Goal: Information Seeking & Learning: Learn about a topic

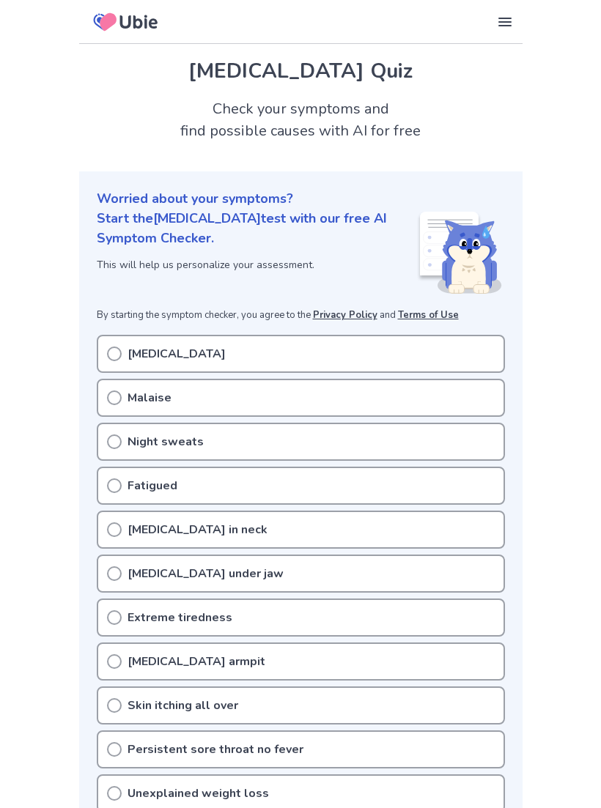
click at [444, 353] on div "[MEDICAL_DATA]" at bounding box center [301, 354] width 408 height 38
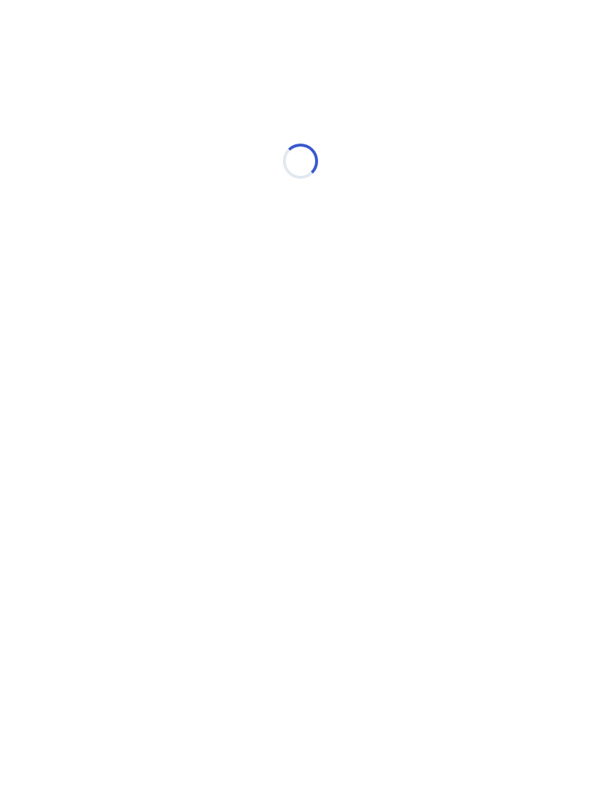
click at [117, 308] on html "Loading..." at bounding box center [300, 154] width 601 height 308
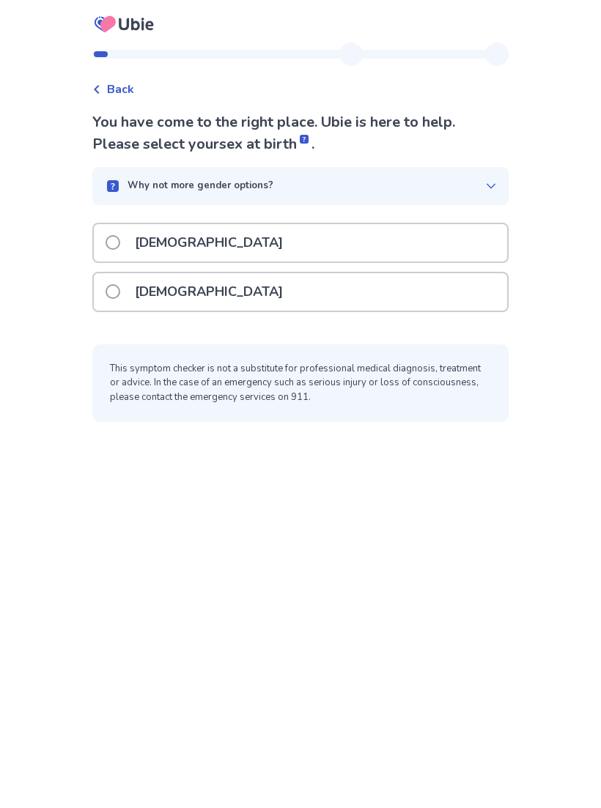
click at [232, 302] on div "Female" at bounding box center [300, 291] width 413 height 37
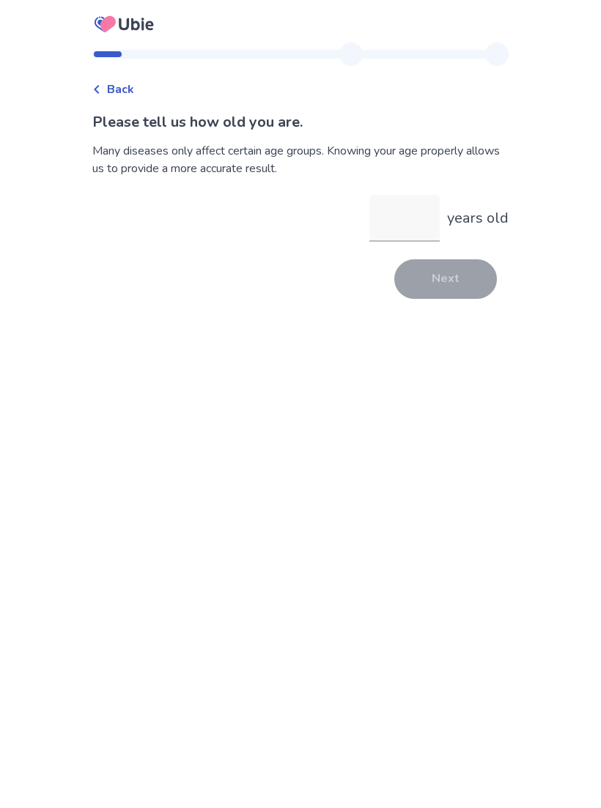
click at [375, 230] on input "years old" at bounding box center [404, 218] width 70 height 47
type input "**"
click at [447, 285] on button "Next" at bounding box center [445, 279] width 103 height 40
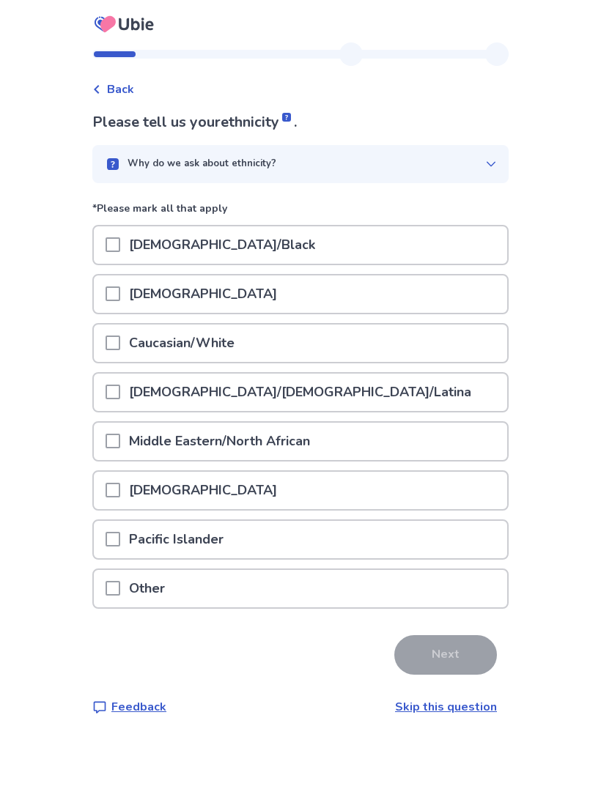
click at [134, 87] on span "Back" at bounding box center [120, 90] width 27 height 18
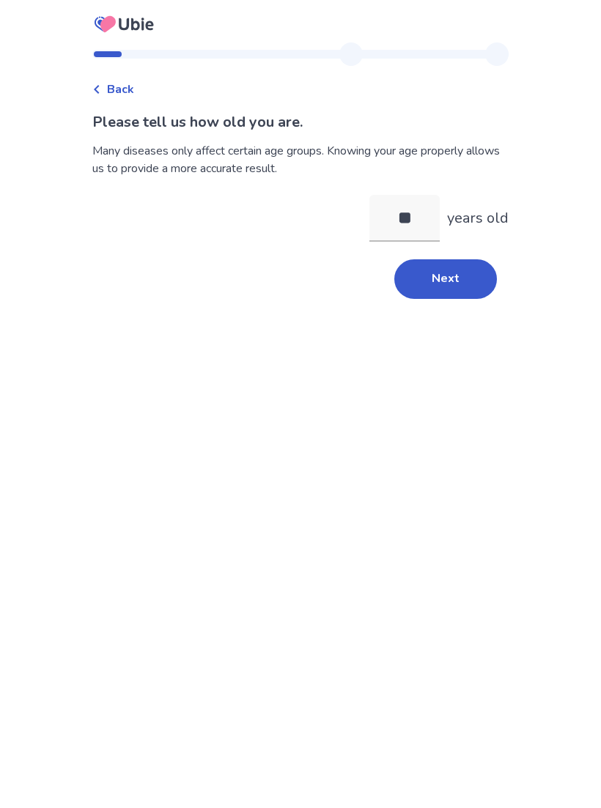
click at [405, 219] on input "**" at bounding box center [404, 218] width 70 height 47
type input "**"
click at [435, 265] on button "Next" at bounding box center [445, 279] width 103 height 40
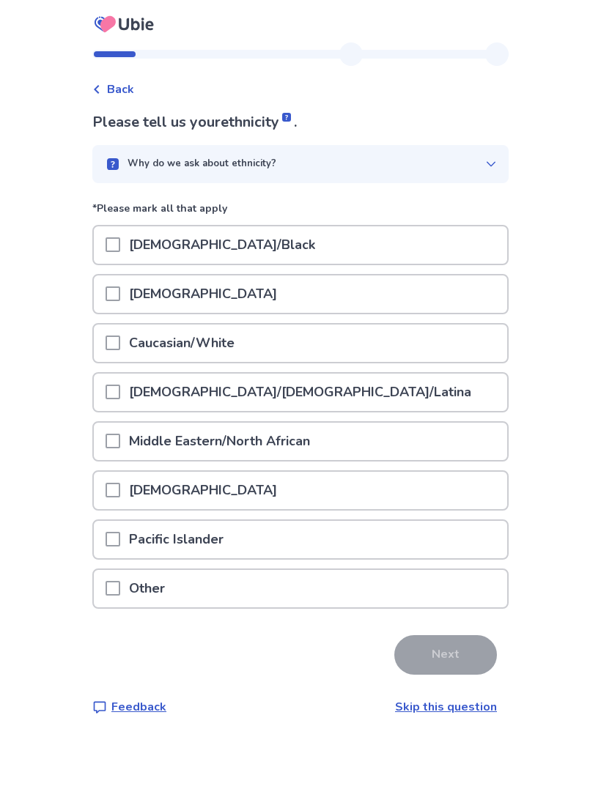
click at [321, 343] on div "Caucasian/White" at bounding box center [300, 343] width 413 height 37
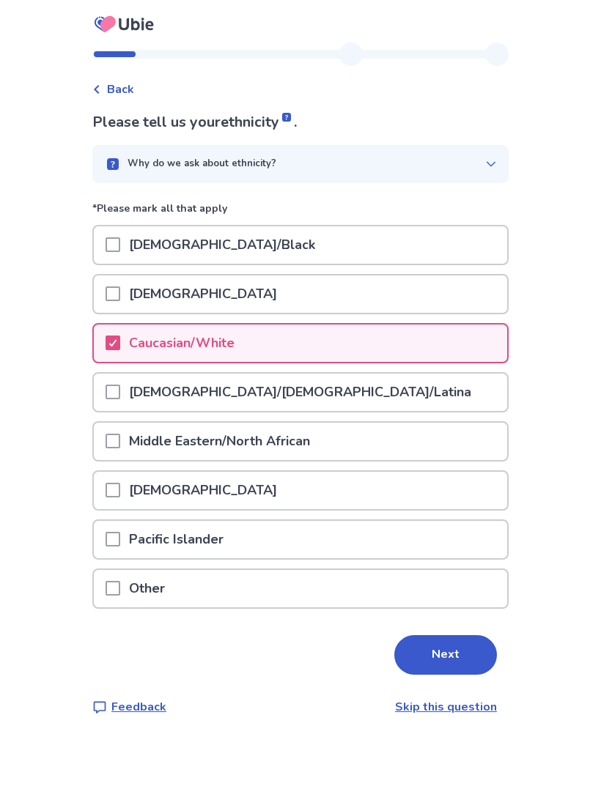
click at [451, 649] on button "Next" at bounding box center [445, 655] width 103 height 40
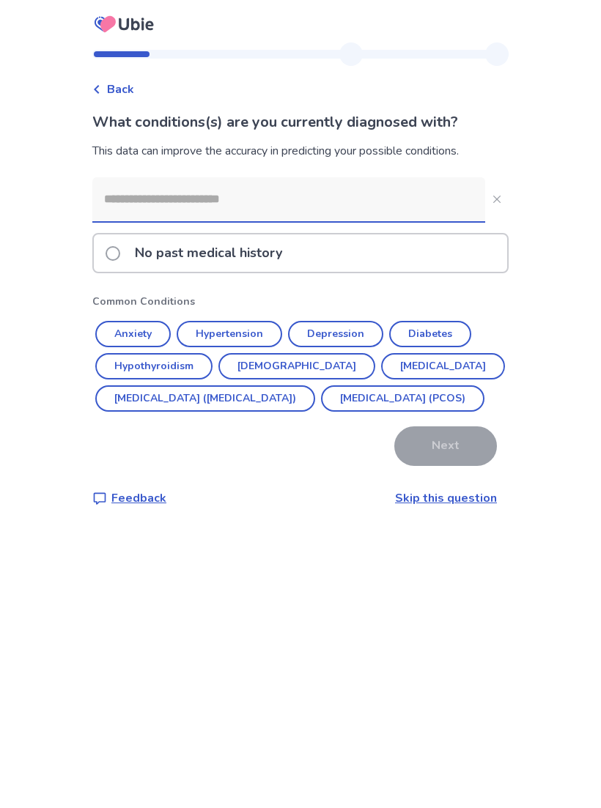
click at [369, 236] on div "No past medical history" at bounding box center [300, 253] width 413 height 37
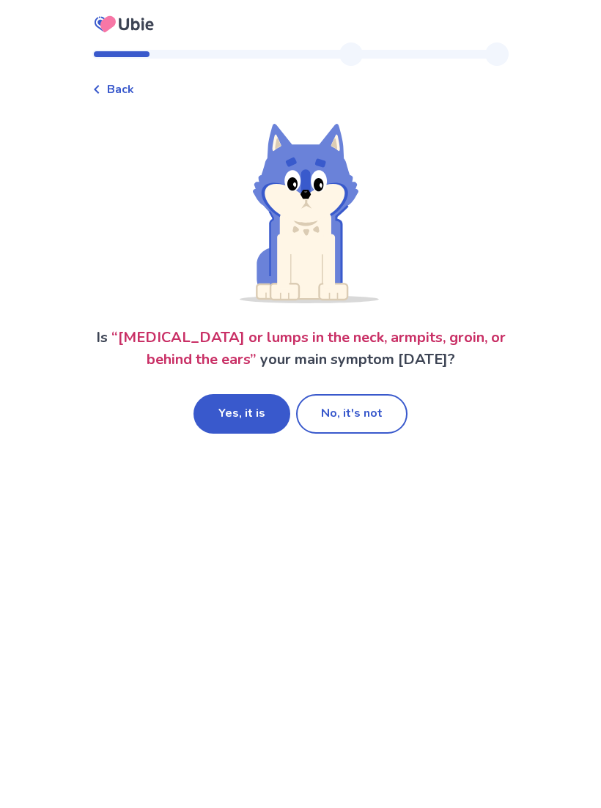
click at [265, 414] on button "Yes, it is" at bounding box center [241, 414] width 97 height 40
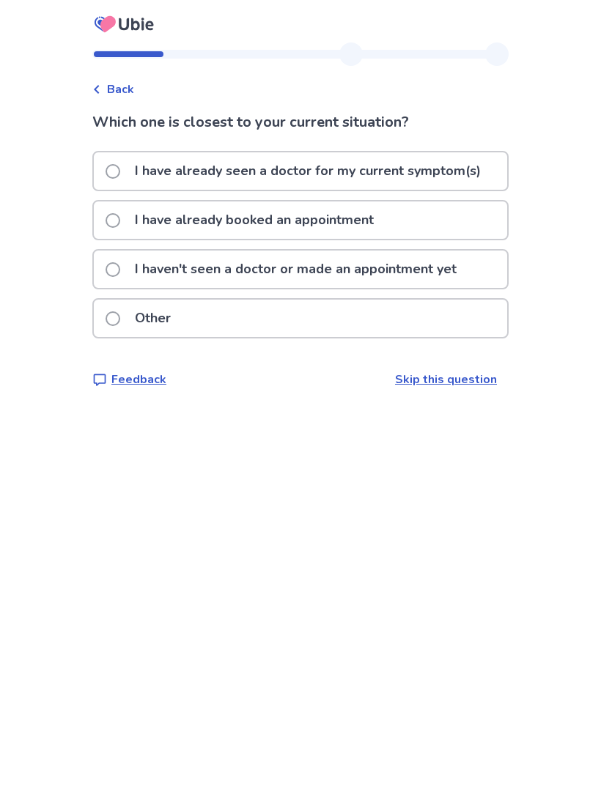
click at [469, 148] on div "Which one is closest to your current situation? I have already seen a doctor fo…" at bounding box center [300, 249] width 416 height 277
click at [444, 180] on p "I have already seen a doctor for my current symptom(s)" at bounding box center [308, 170] width 364 height 37
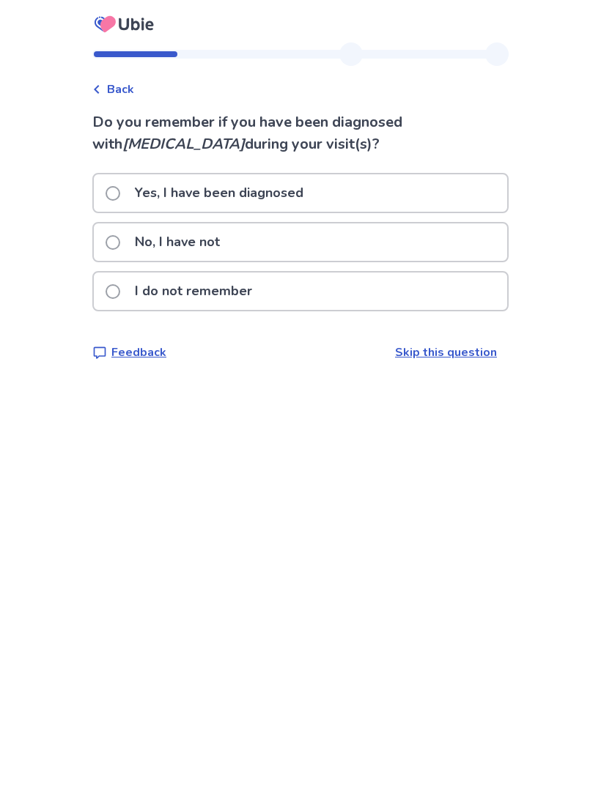
click at [446, 240] on div "No, I have not" at bounding box center [300, 242] width 413 height 37
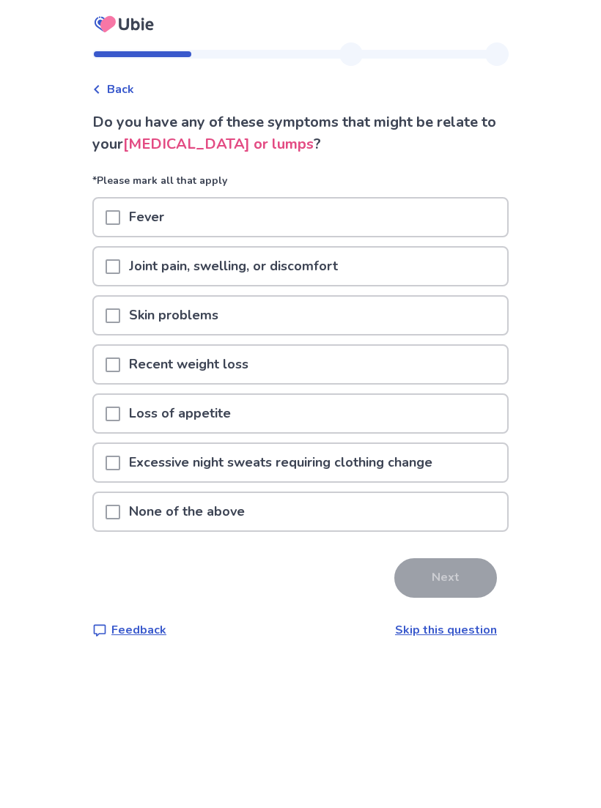
click at [435, 233] on div "Fever" at bounding box center [300, 217] width 413 height 37
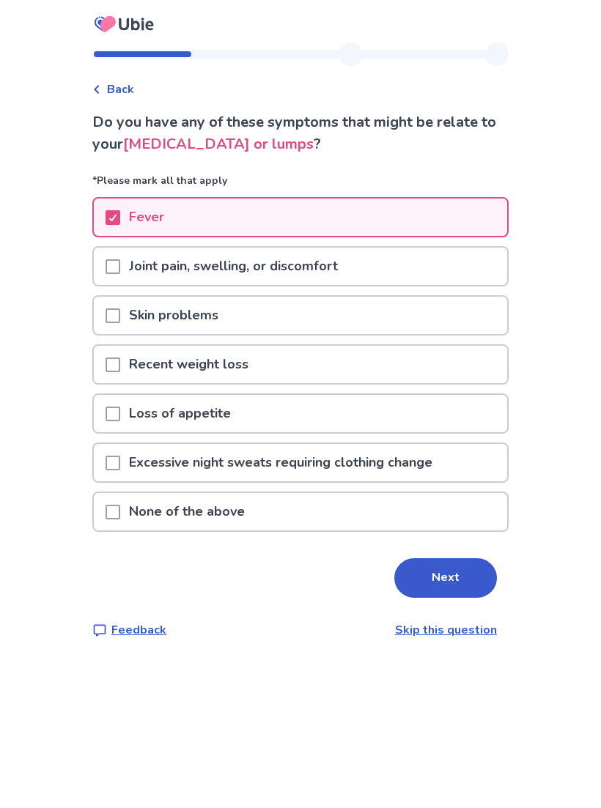
click at [432, 272] on div "Joint pain, swelling, or discomfort" at bounding box center [300, 266] width 413 height 37
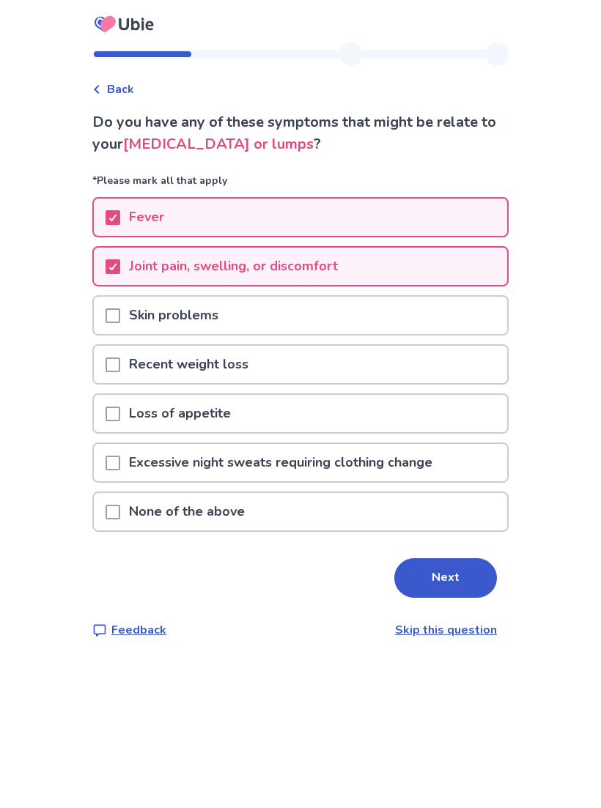
click at [386, 370] on div "Recent weight loss" at bounding box center [300, 364] width 413 height 37
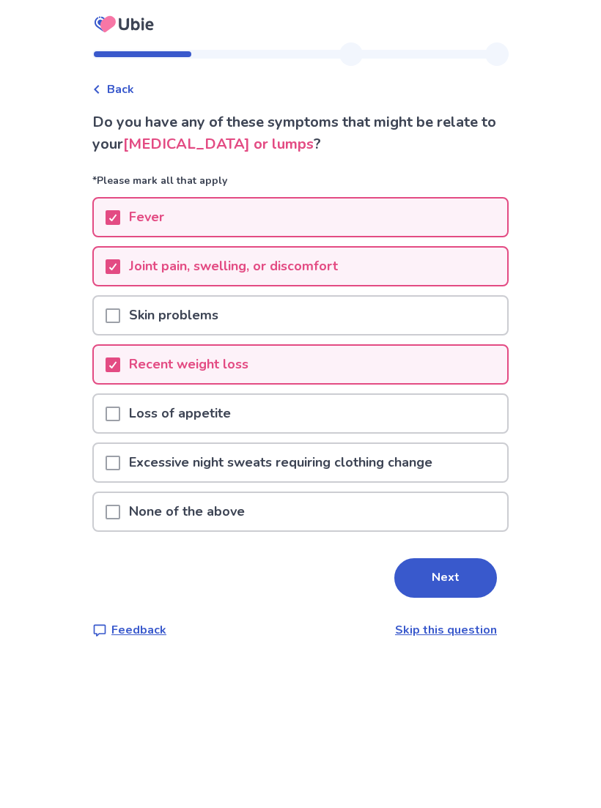
click at [392, 408] on div "Loss of appetite" at bounding box center [300, 413] width 413 height 37
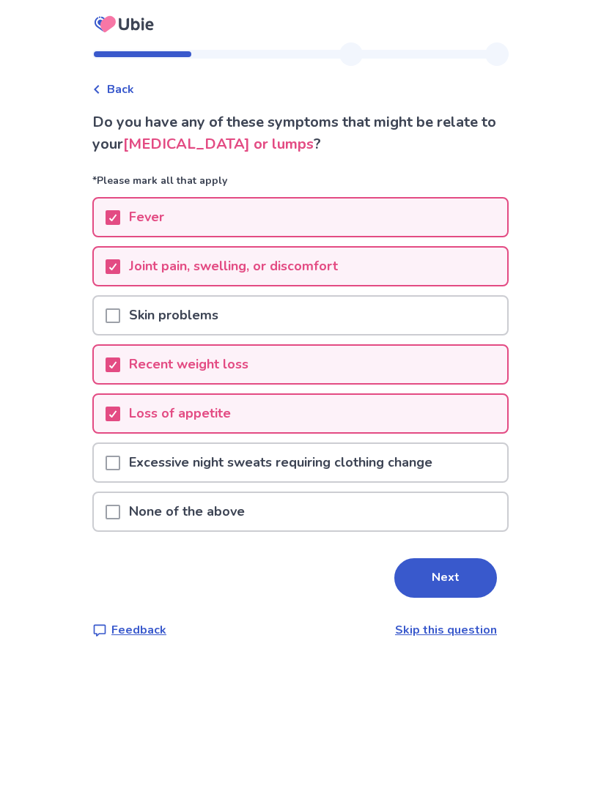
click at [395, 462] on p "Excessive night sweats requiring clothing change" at bounding box center [280, 462] width 321 height 37
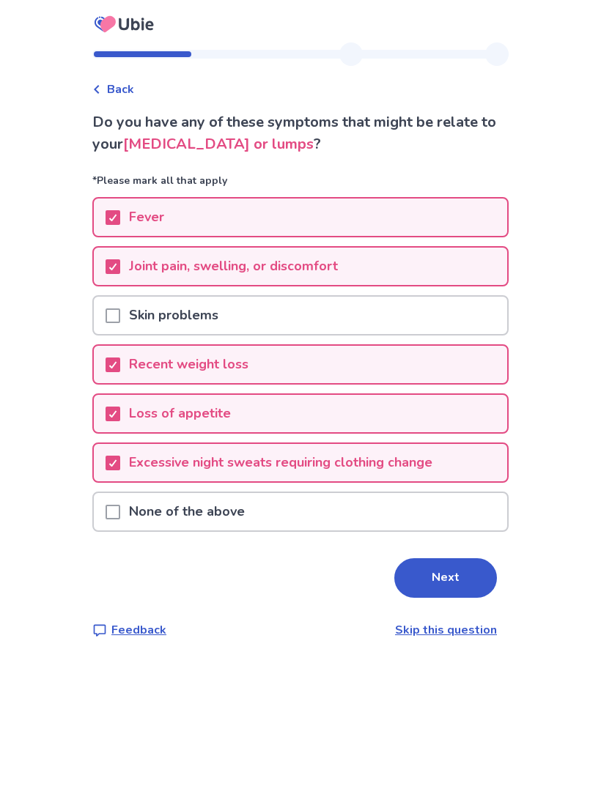
click at [431, 559] on button "Next" at bounding box center [445, 578] width 103 height 40
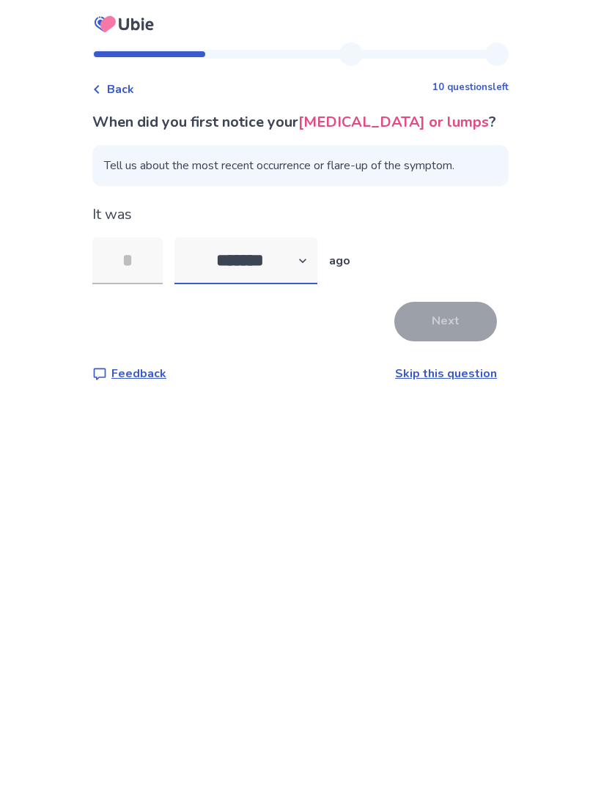
click at [298, 284] on select "******* ****** ******* ******** *******" at bounding box center [245, 260] width 143 height 47
select select "*"
click at [163, 272] on input "tel" at bounding box center [127, 260] width 70 height 47
type input "*"
click at [485, 340] on button "Next" at bounding box center [445, 322] width 103 height 40
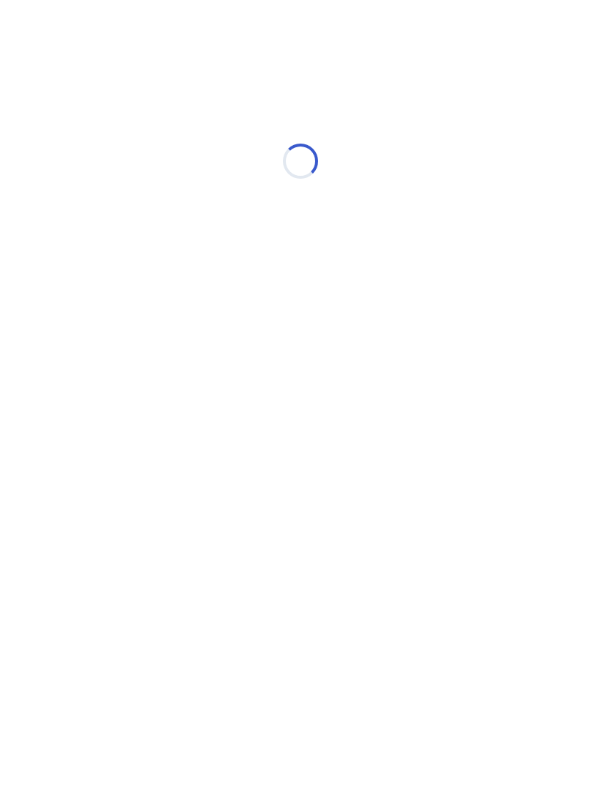
select select "*"
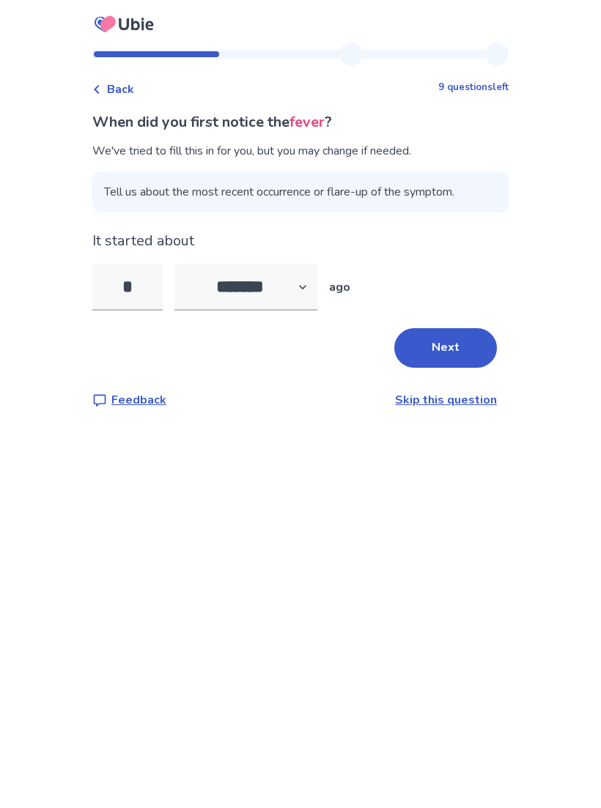
click at [154, 293] on input "*" at bounding box center [127, 287] width 70 height 47
type input "*"
click at [443, 350] on button "Next" at bounding box center [445, 348] width 103 height 40
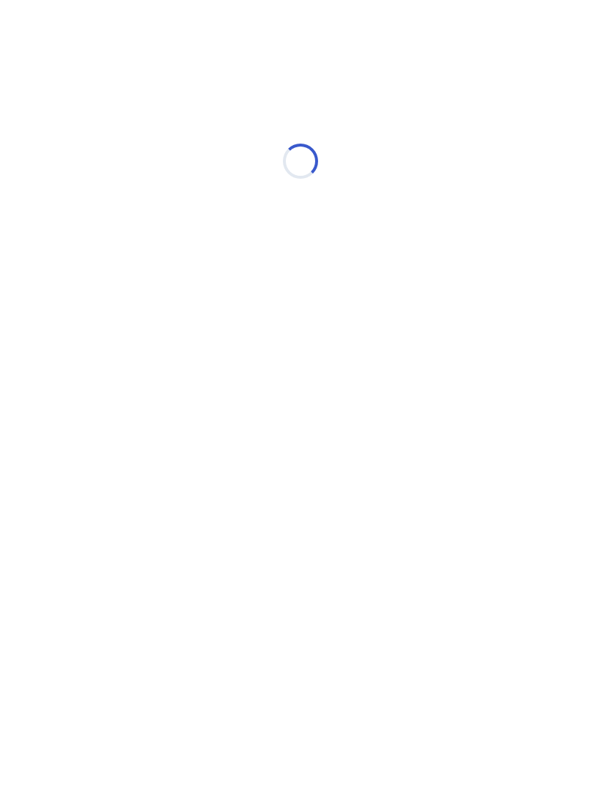
select select "*"
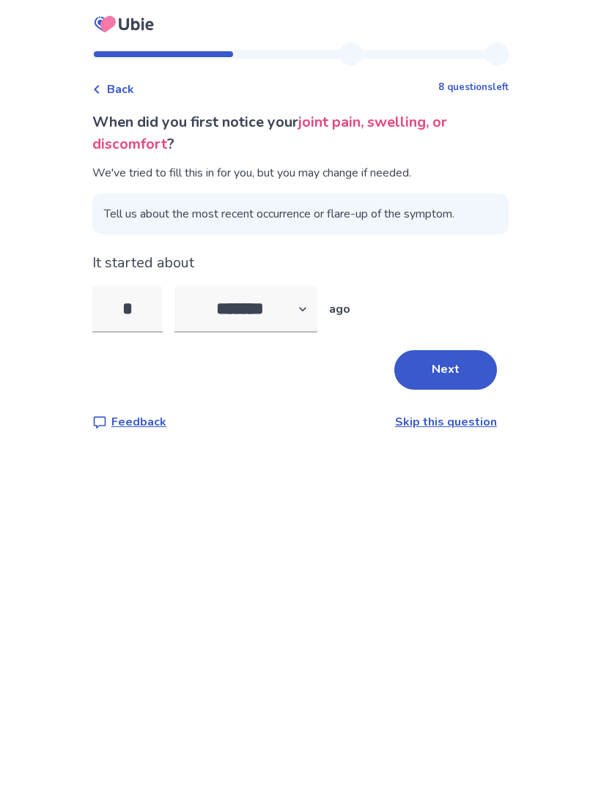
click at [159, 314] on input "*" at bounding box center [127, 309] width 70 height 47
type input "*"
click at [467, 370] on button "Next" at bounding box center [445, 370] width 103 height 40
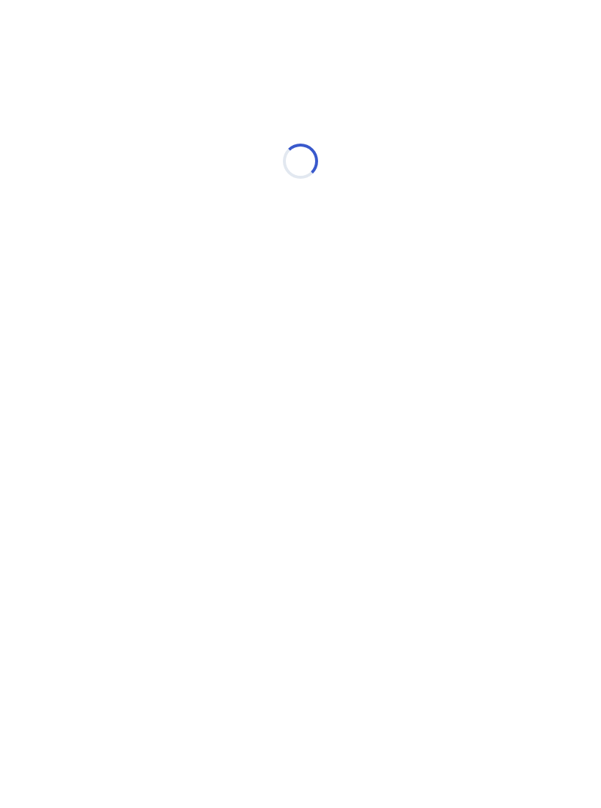
select select "*"
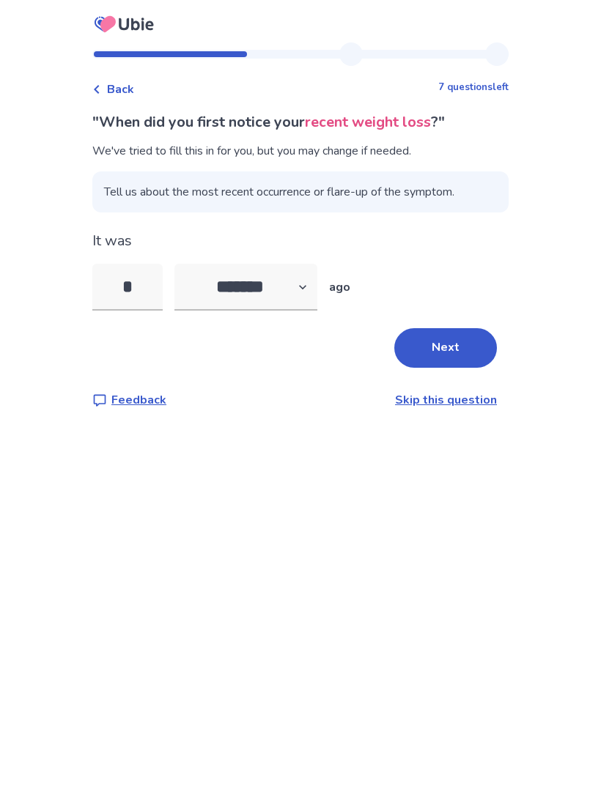
click at [440, 329] on button "Next" at bounding box center [445, 348] width 103 height 40
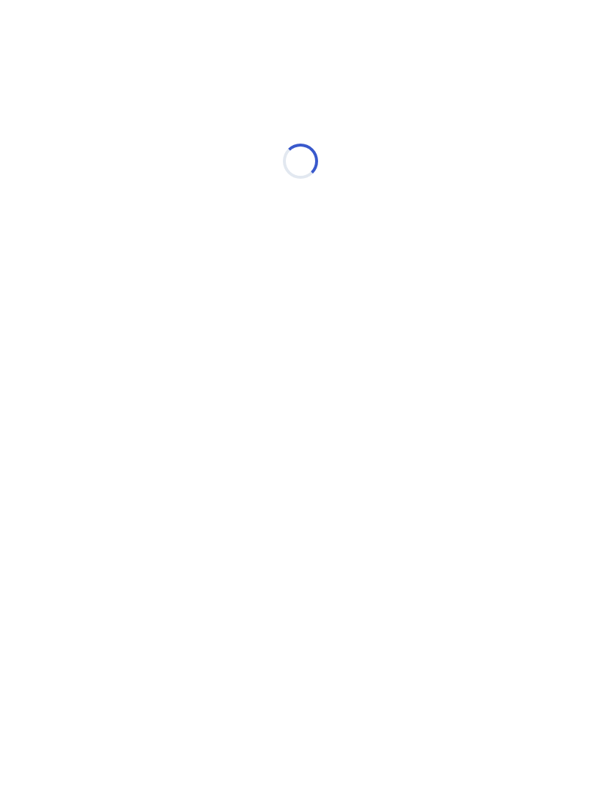
select select "*"
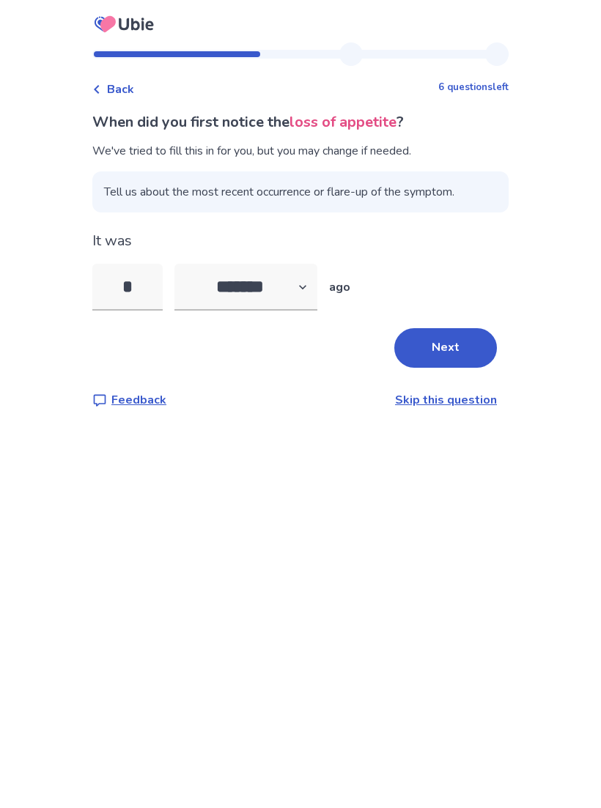
click at [439, 341] on button "Next" at bounding box center [445, 348] width 103 height 40
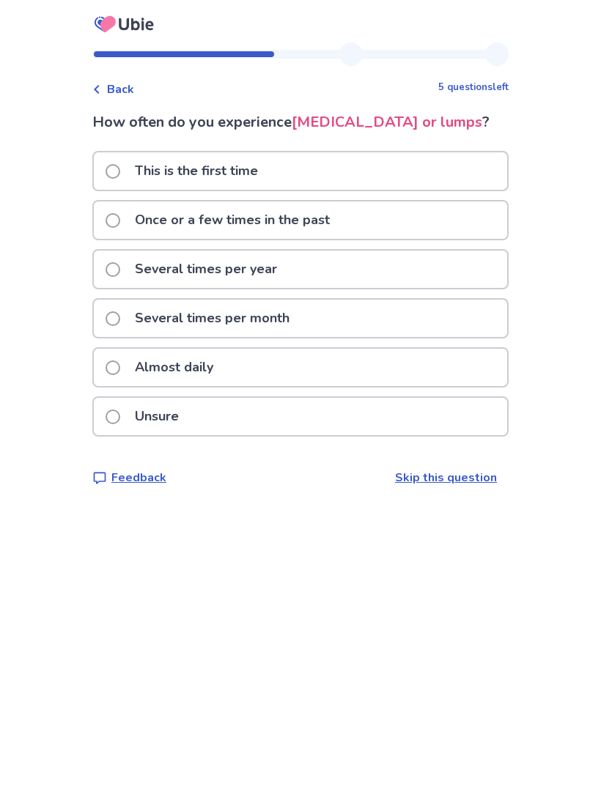
click at [461, 190] on div "This is the first time" at bounding box center [300, 170] width 413 height 37
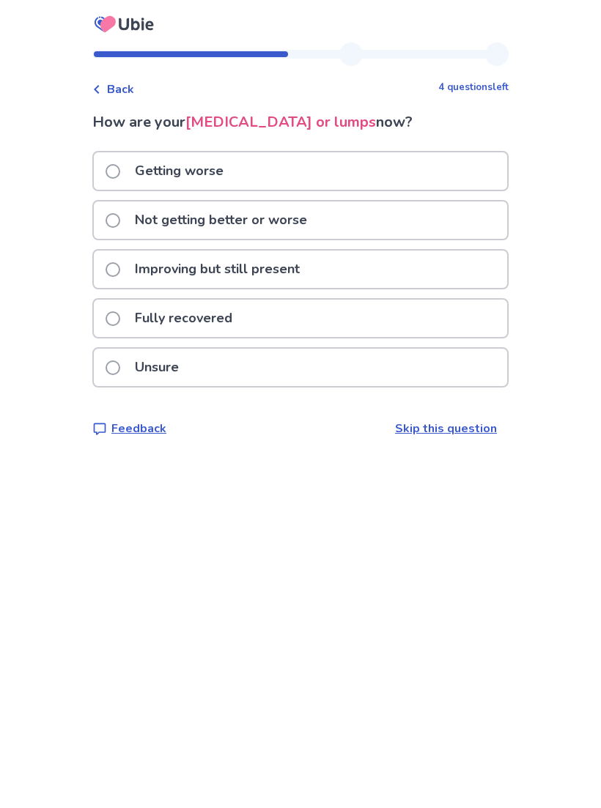
click at [134, 86] on span "Back" at bounding box center [120, 90] width 27 height 18
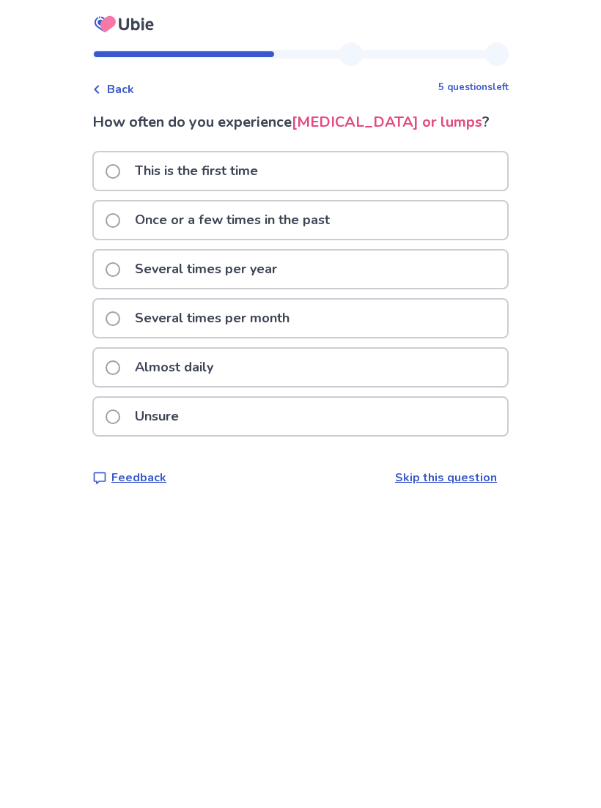
click at [394, 435] on div "Unsure" at bounding box center [300, 416] width 413 height 37
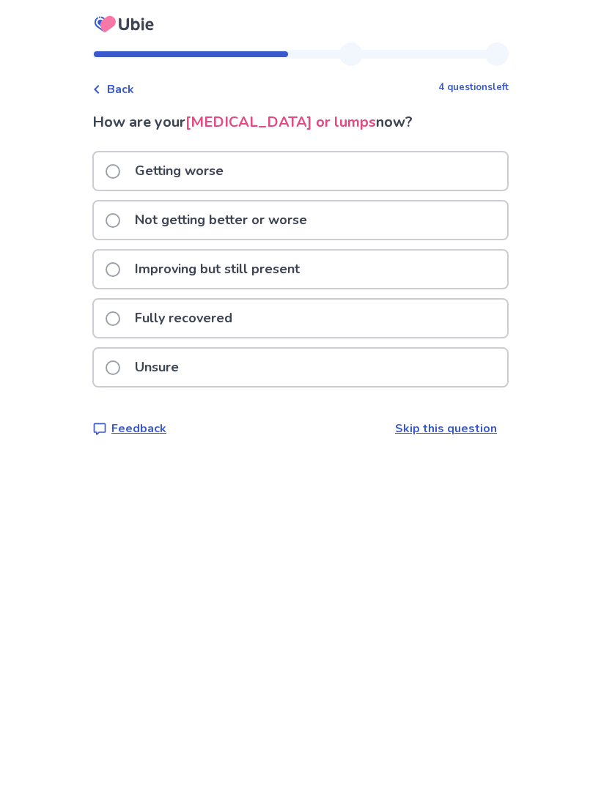
click at [424, 178] on div "Getting worse" at bounding box center [300, 170] width 413 height 37
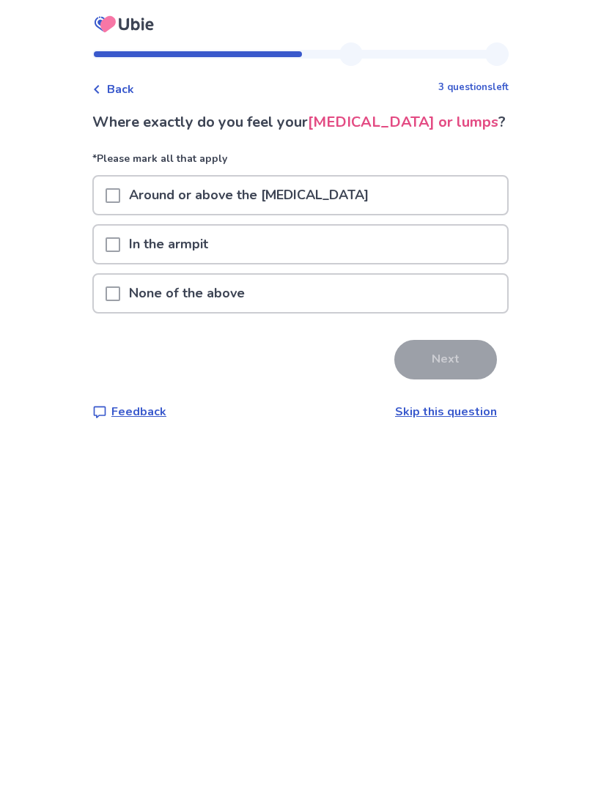
click at [413, 263] on div "In the armpit" at bounding box center [300, 244] width 413 height 37
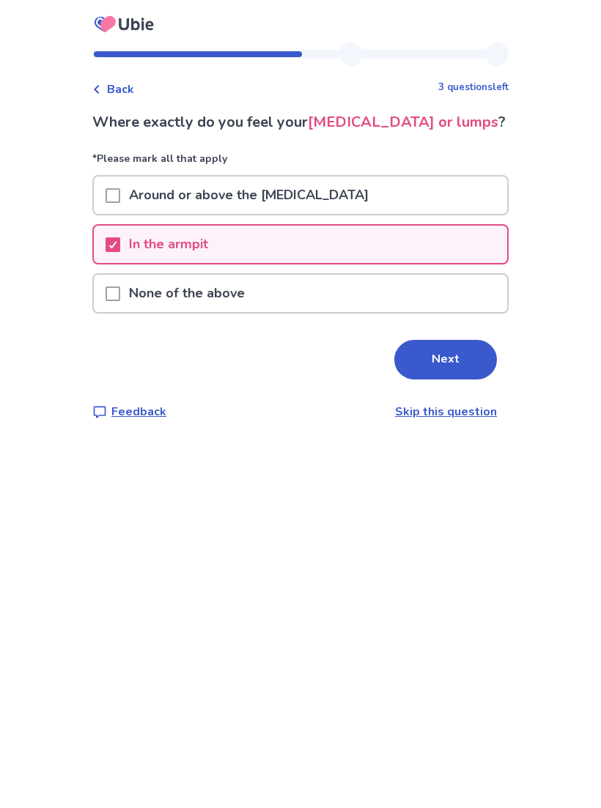
click at [459, 380] on button "Next" at bounding box center [445, 360] width 103 height 40
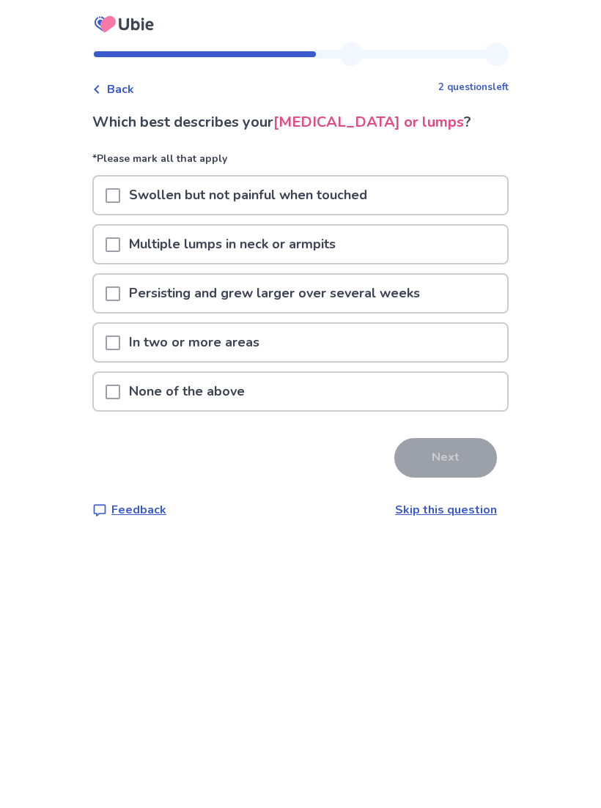
click at [131, 85] on span "Back" at bounding box center [120, 90] width 27 height 18
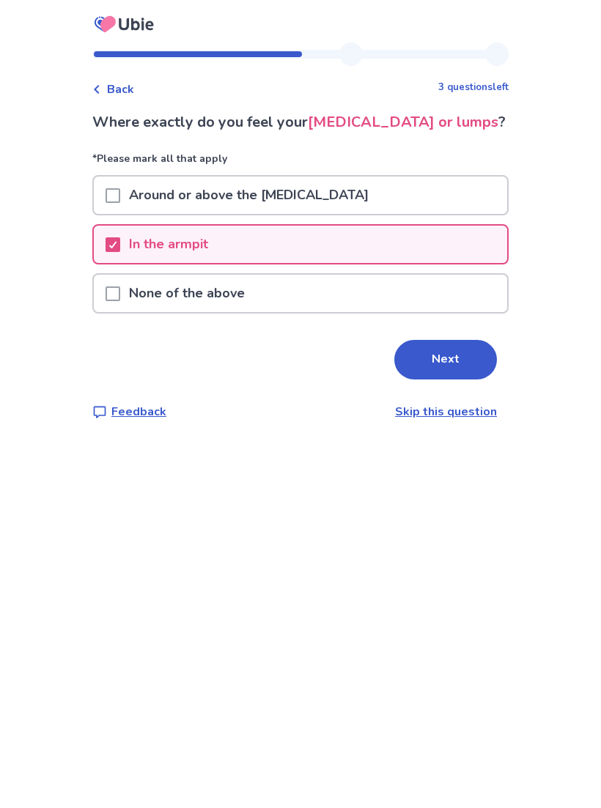
click at [389, 208] on div "Around or above the collarbone" at bounding box center [300, 195] width 413 height 37
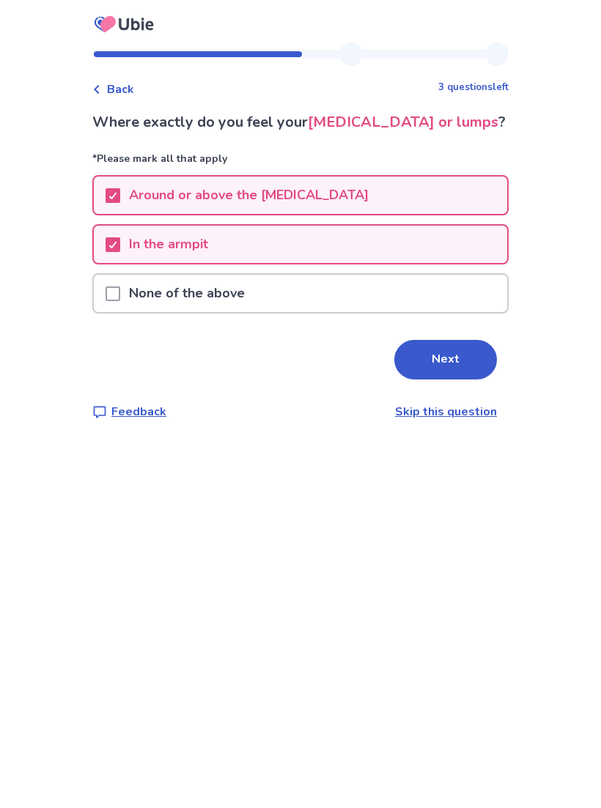
click at [456, 364] on button "Next" at bounding box center [445, 360] width 103 height 40
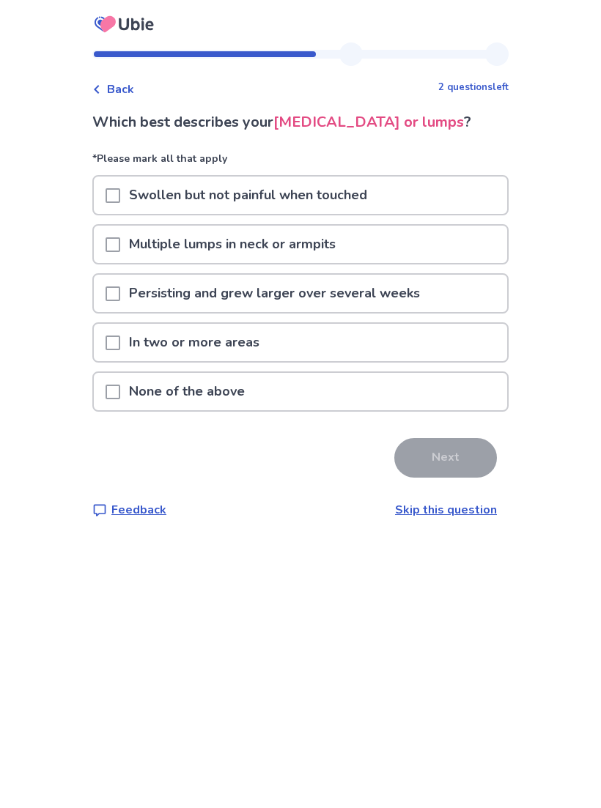
click at [457, 312] on div "Persisting and grew larger over several weeks" at bounding box center [300, 293] width 413 height 37
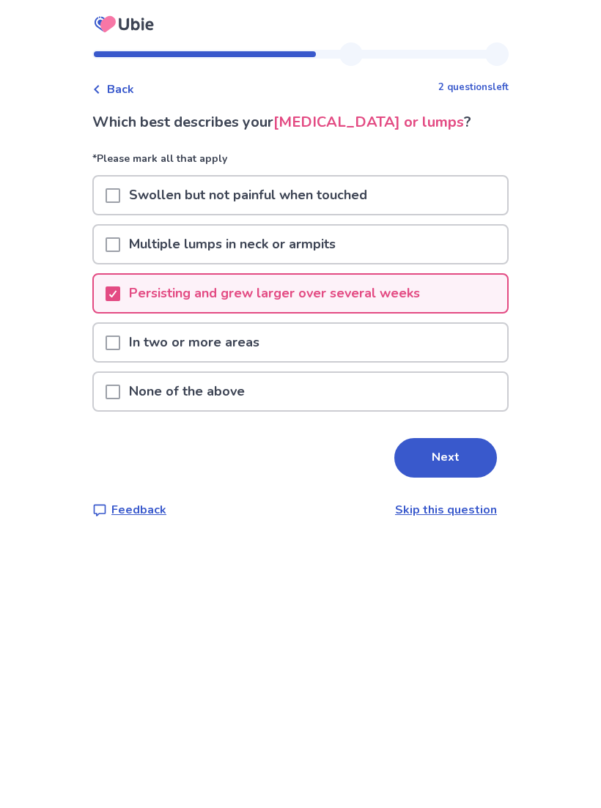
click at [437, 361] on div "In two or more areas" at bounding box center [300, 342] width 413 height 37
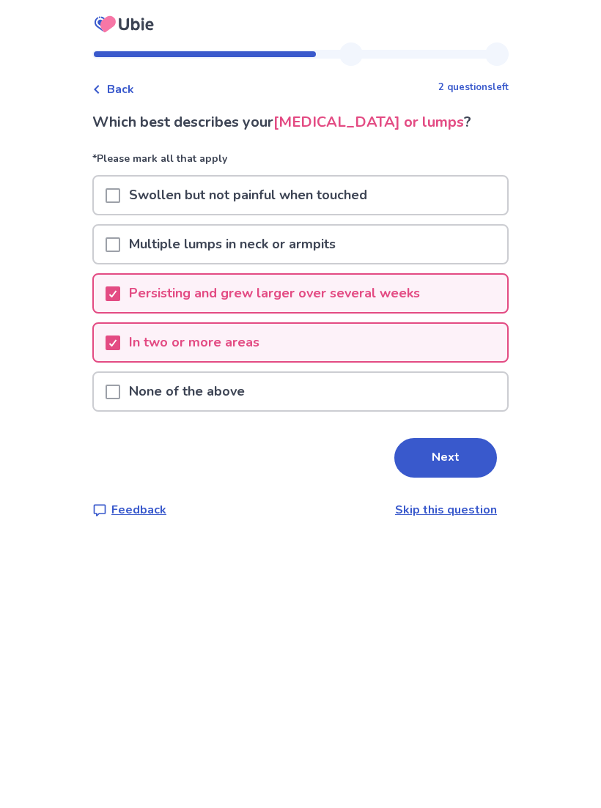
click at [417, 214] on div "Swollen but not painful when touched" at bounding box center [300, 195] width 413 height 37
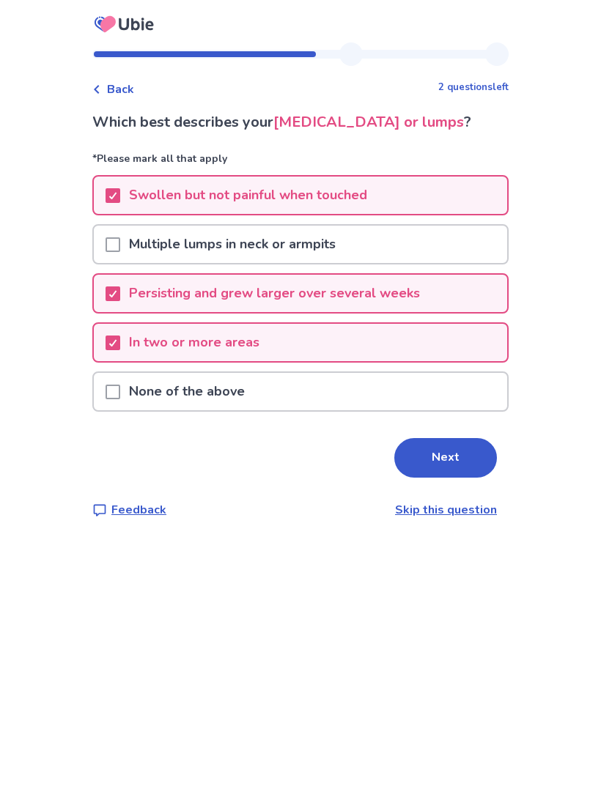
click at [447, 465] on button "Next" at bounding box center [445, 458] width 103 height 40
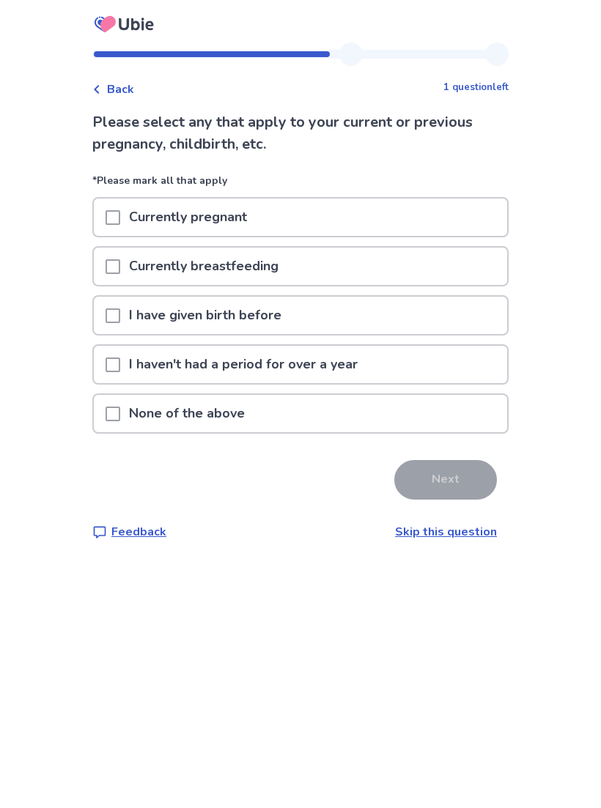
click at [441, 297] on div "I have given birth before" at bounding box center [300, 315] width 413 height 37
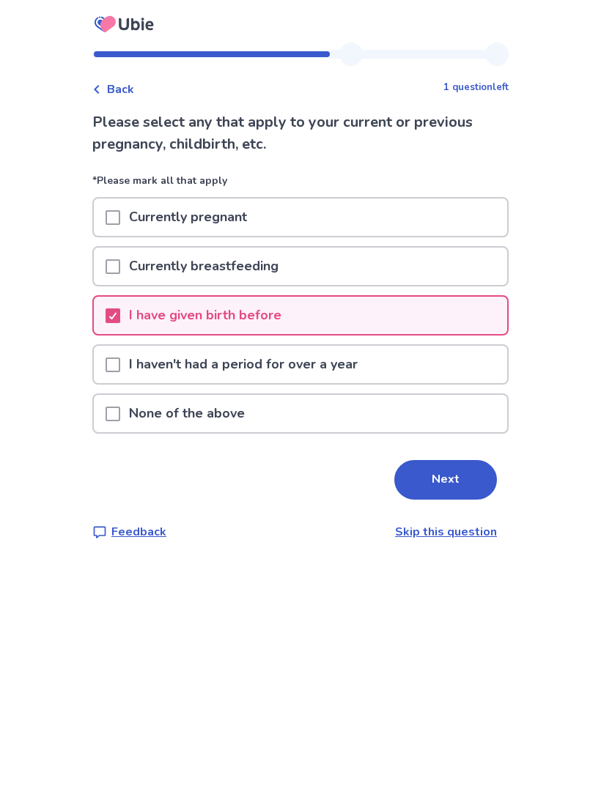
click at [456, 477] on button "Next" at bounding box center [445, 480] width 103 height 40
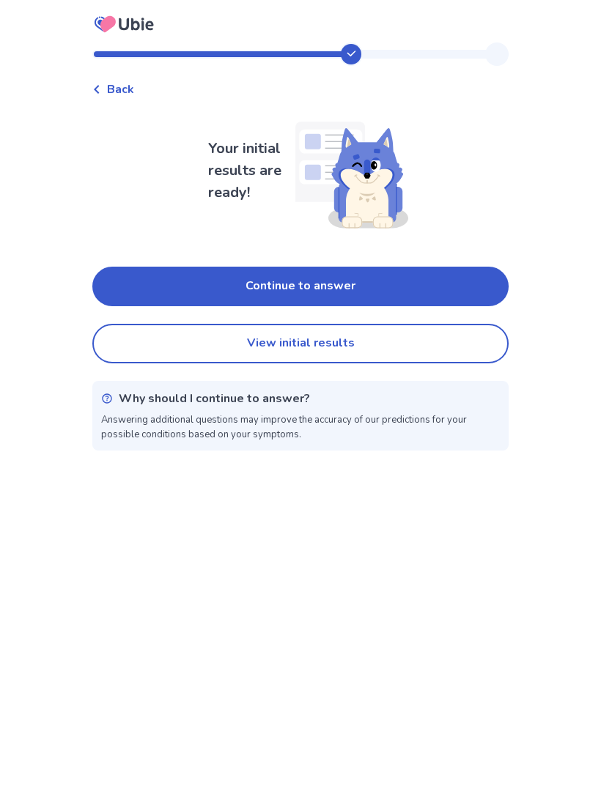
click at [432, 287] on button "Continue to answer" at bounding box center [300, 287] width 416 height 40
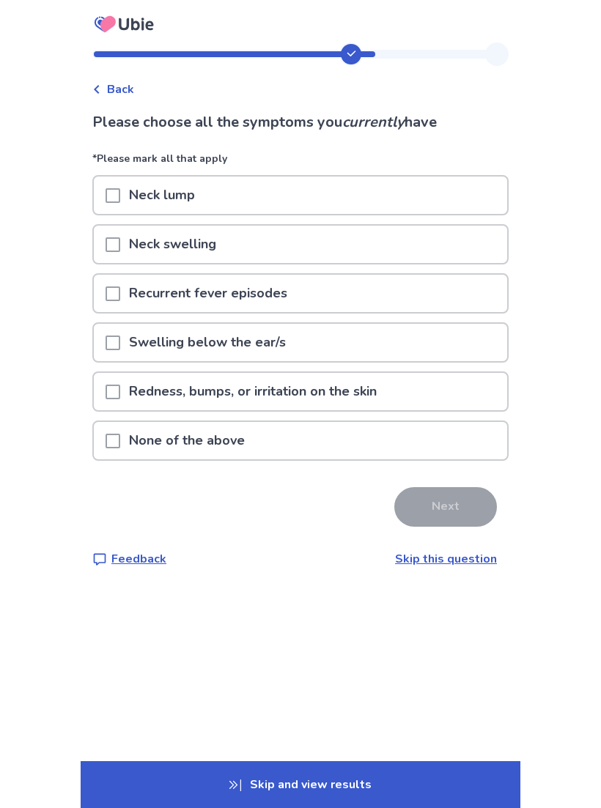
click at [454, 199] on div "Neck lump" at bounding box center [300, 195] width 413 height 37
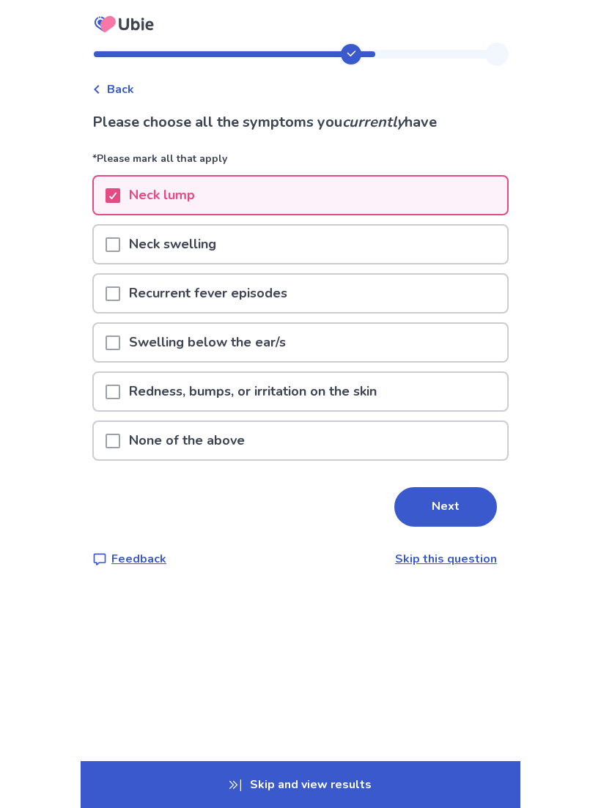
click at [457, 199] on div "Neck lump" at bounding box center [300, 195] width 413 height 37
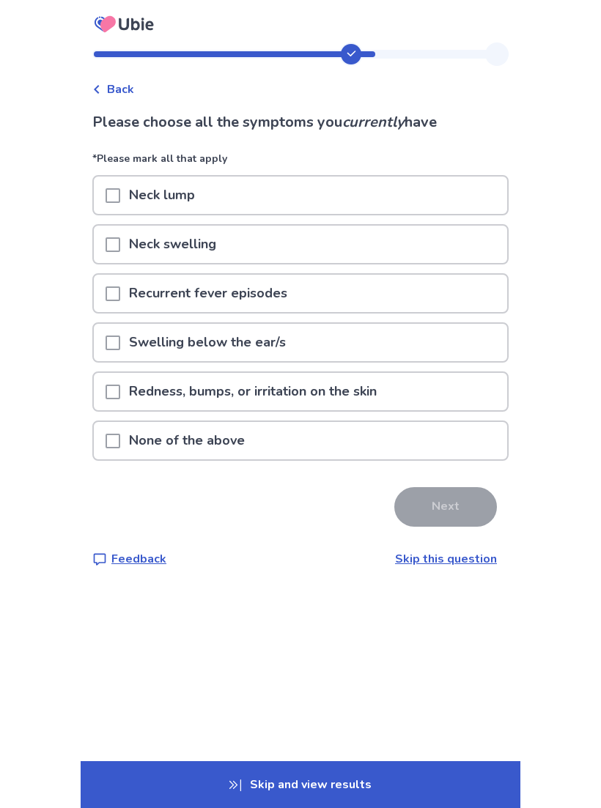
click at [435, 295] on div "Recurrent fever episodes" at bounding box center [300, 293] width 413 height 37
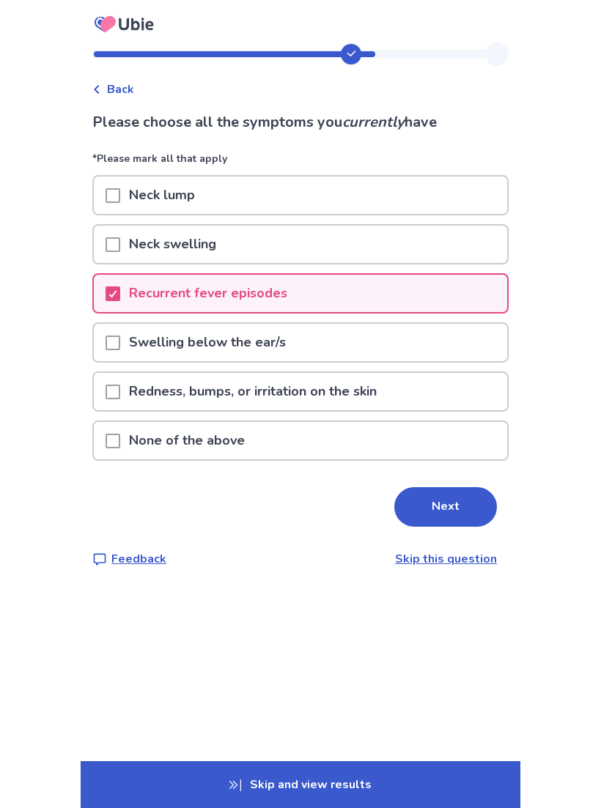
click at [435, 380] on div "Redness, bumps, or irritation on the skin" at bounding box center [300, 391] width 413 height 37
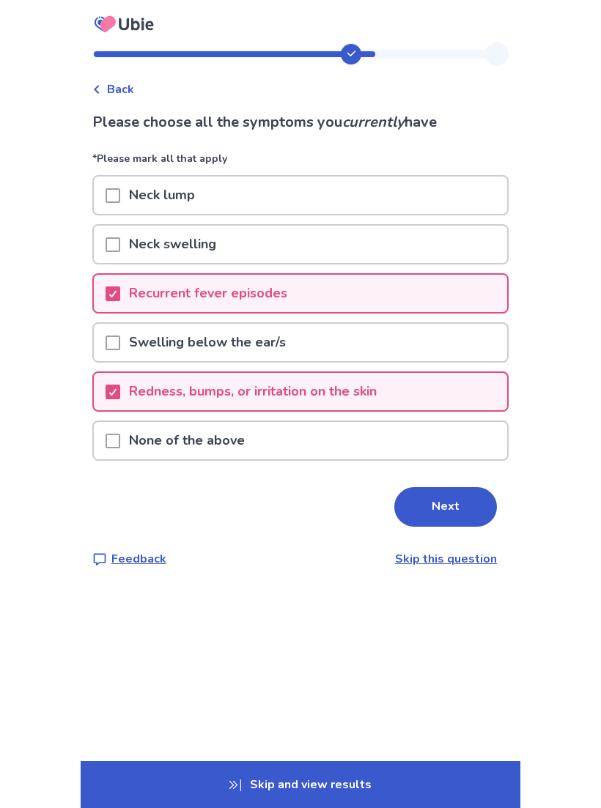
click at [454, 499] on button "Next" at bounding box center [445, 507] width 103 height 40
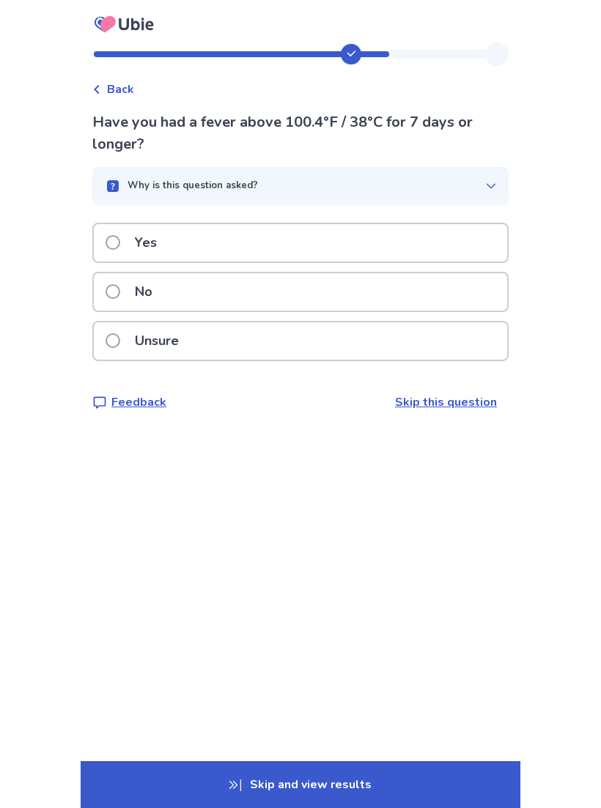
click at [460, 259] on div "Yes" at bounding box center [300, 242] width 413 height 37
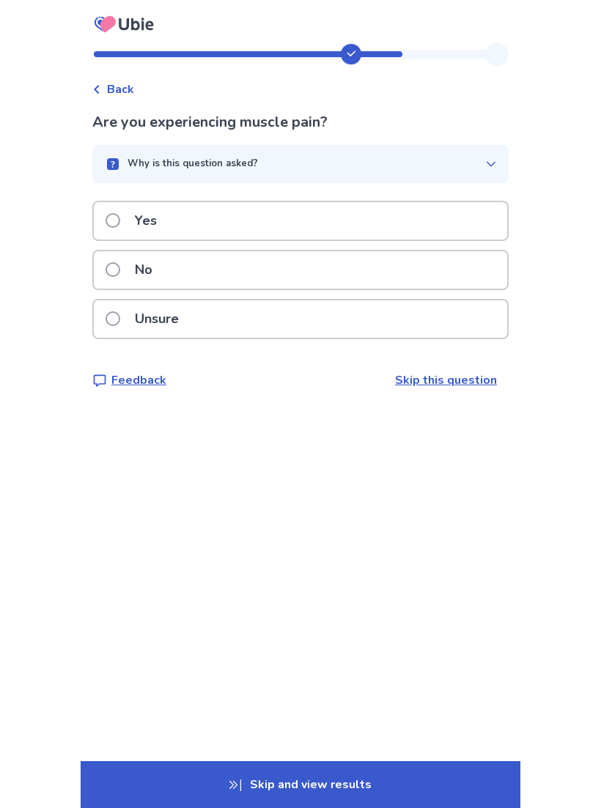
click at [432, 251] on div "No" at bounding box center [300, 269] width 413 height 37
click at [140, 76] on div "Back" at bounding box center [300, 82] width 416 height 32
click at [133, 89] on span "Back" at bounding box center [120, 90] width 27 height 18
click at [405, 228] on div "Yes" at bounding box center [300, 220] width 413 height 37
click at [362, 318] on div "Unsure" at bounding box center [300, 318] width 413 height 37
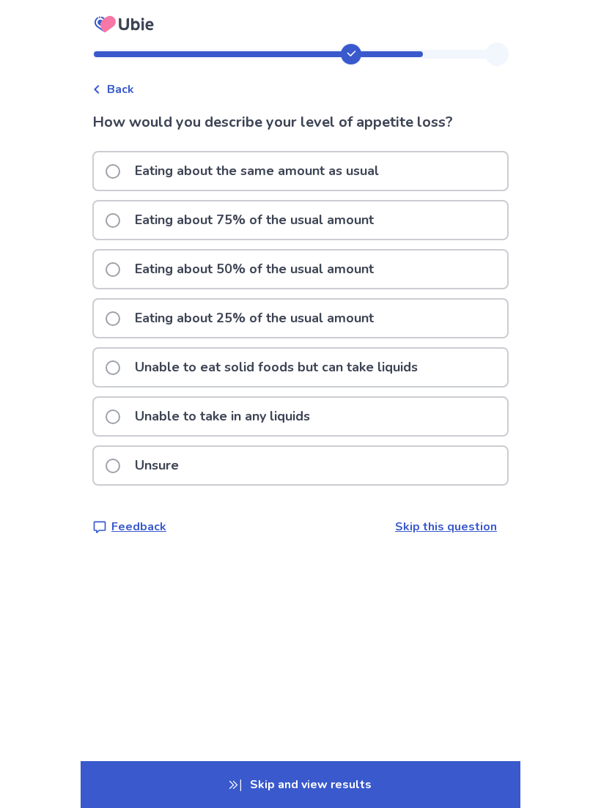
click at [383, 313] on p "Eating about 25% of the usual amount" at bounding box center [254, 318] width 257 height 37
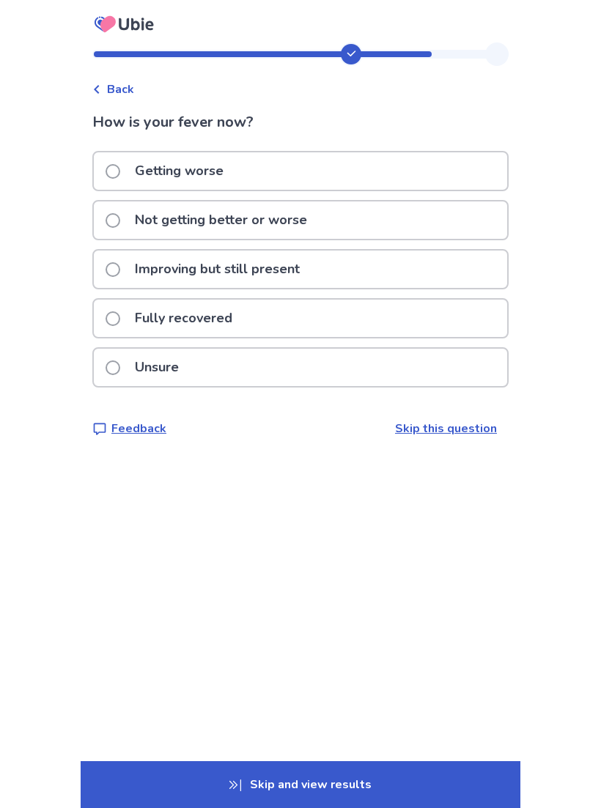
click at [398, 222] on div "Not getting better or worse" at bounding box center [300, 220] width 413 height 37
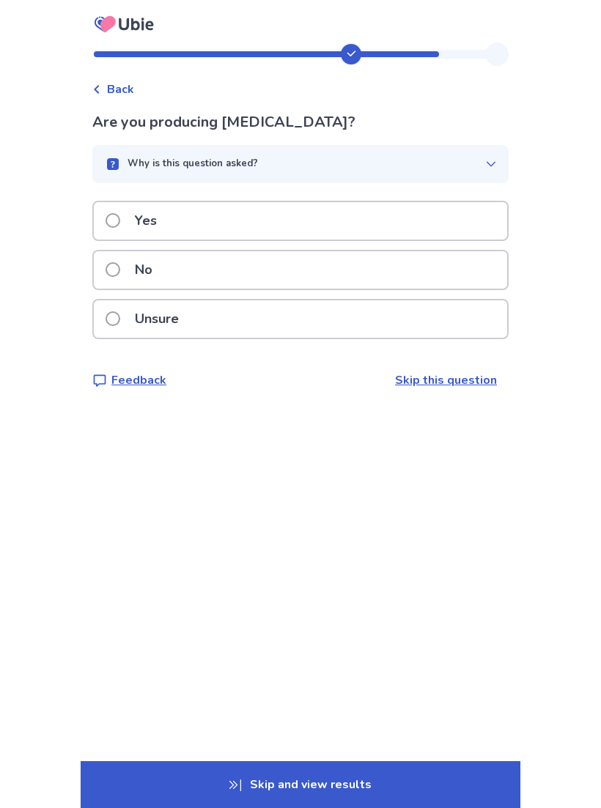
click at [392, 226] on div "Yes" at bounding box center [300, 220] width 413 height 37
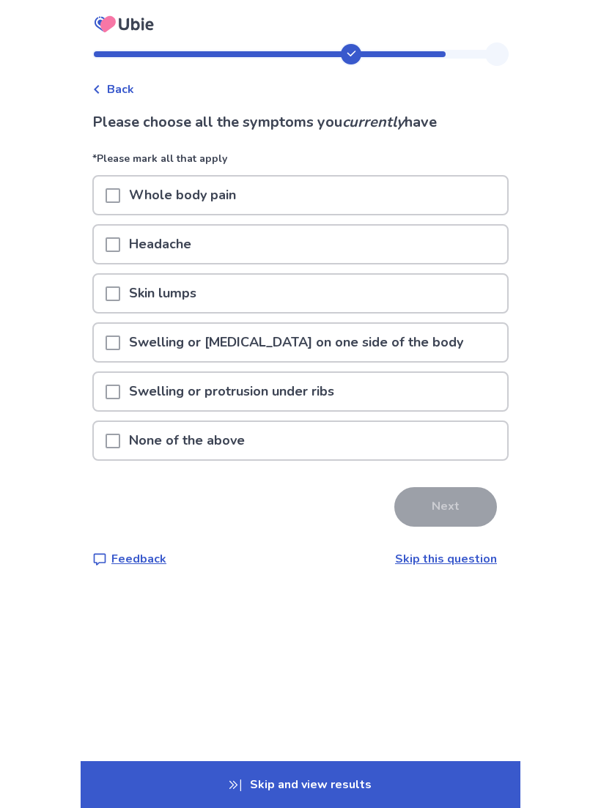
click at [410, 192] on div "Whole body pain" at bounding box center [300, 195] width 413 height 37
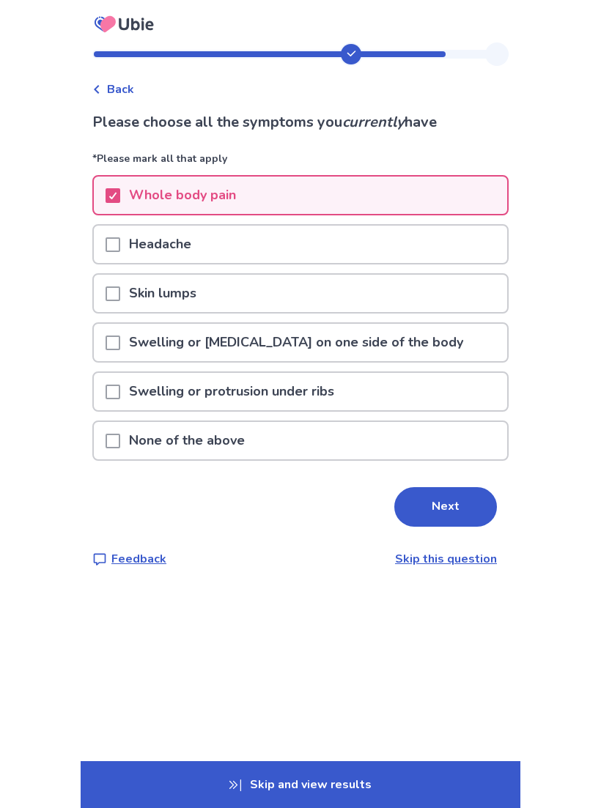
click at [408, 243] on div "Headache" at bounding box center [300, 244] width 413 height 37
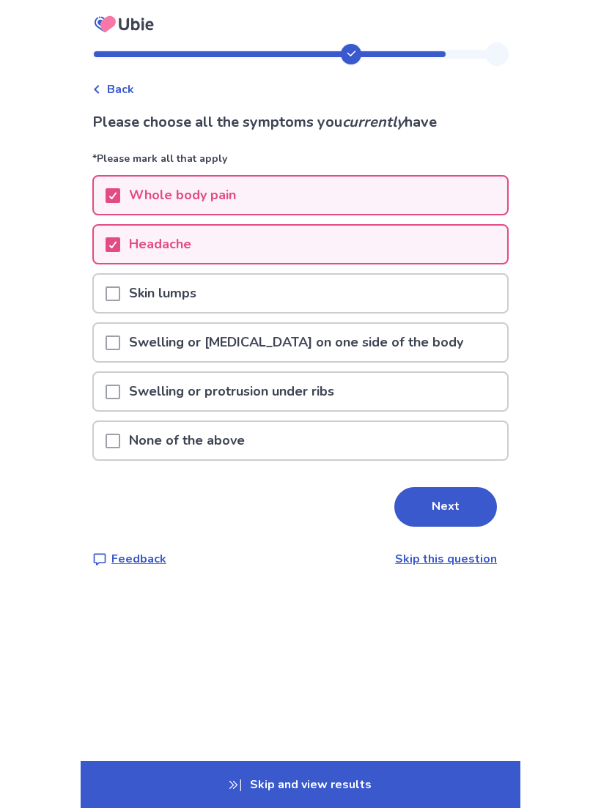
click at [456, 500] on button "Next" at bounding box center [445, 507] width 103 height 40
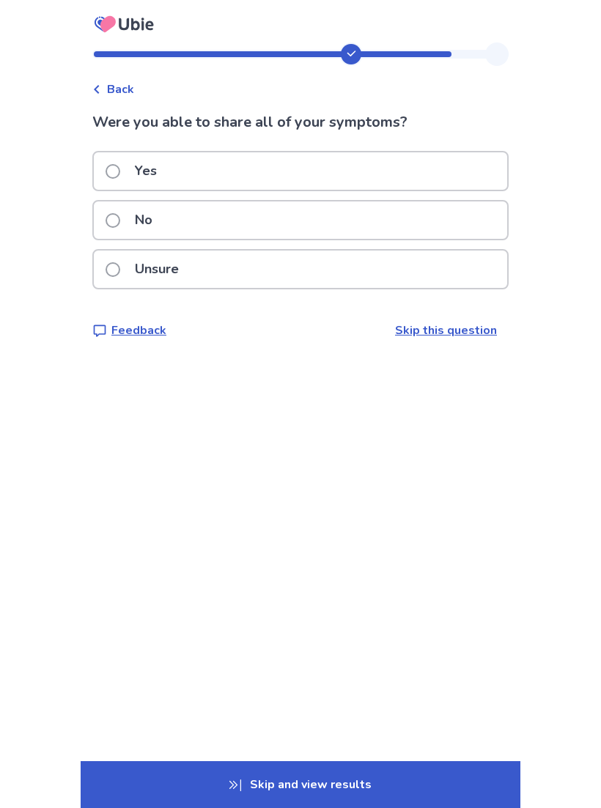
click at [438, 169] on div "Yes" at bounding box center [300, 170] width 413 height 37
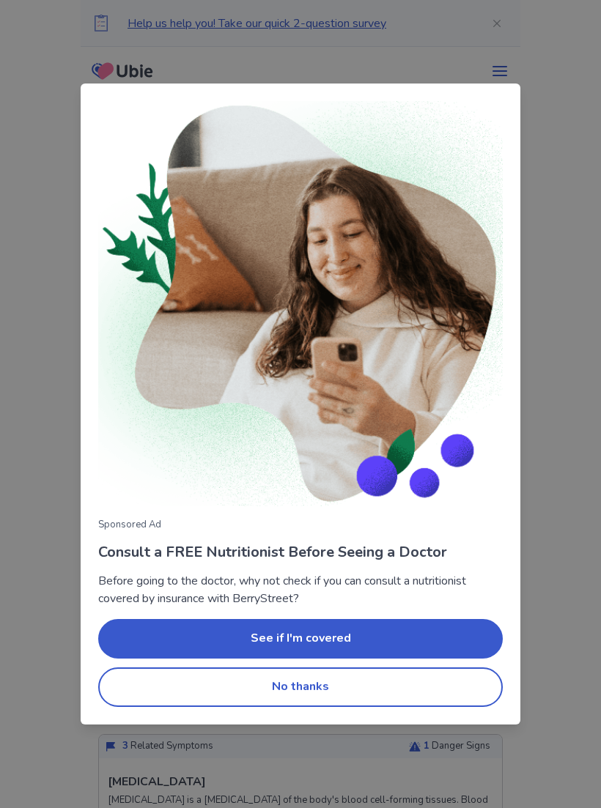
click at [396, 689] on button "No thanks" at bounding box center [300, 688] width 405 height 40
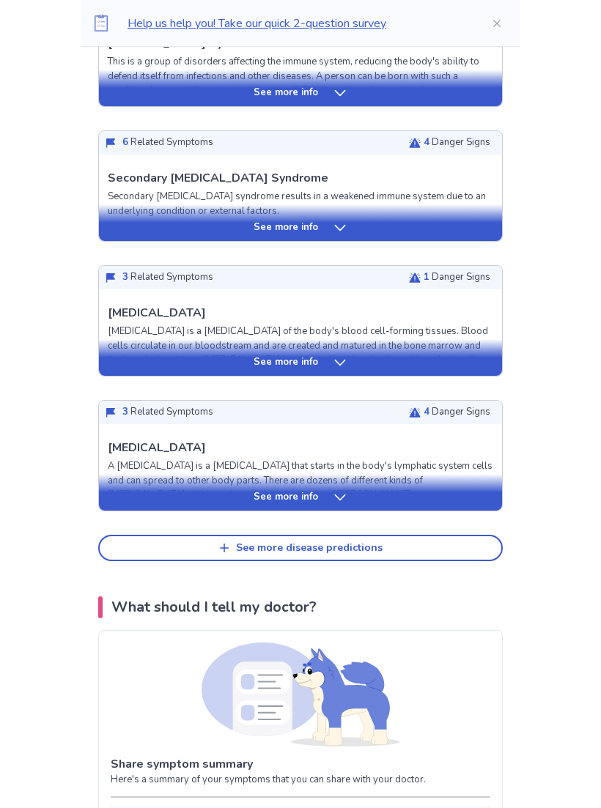
scroll to position [469, 0]
click at [388, 553] on button "See more disease predictions" at bounding box center [300, 548] width 405 height 26
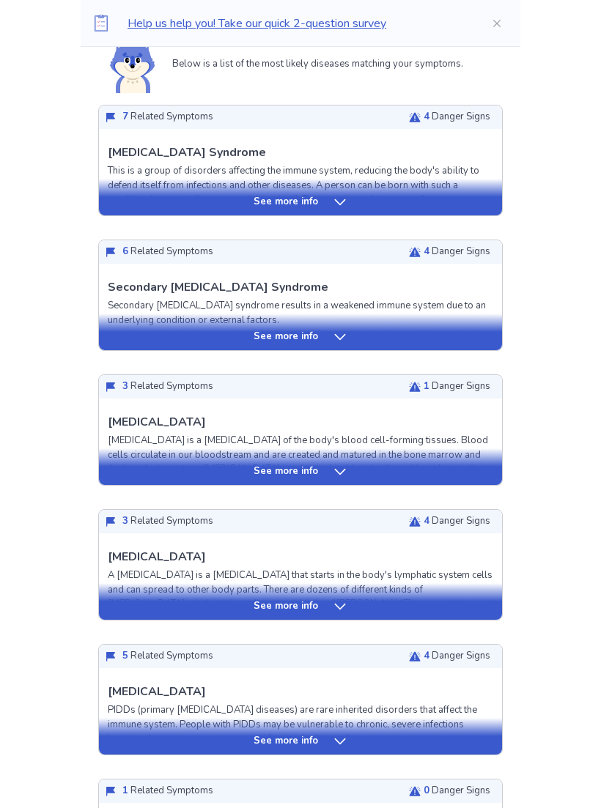
scroll to position [361, 0]
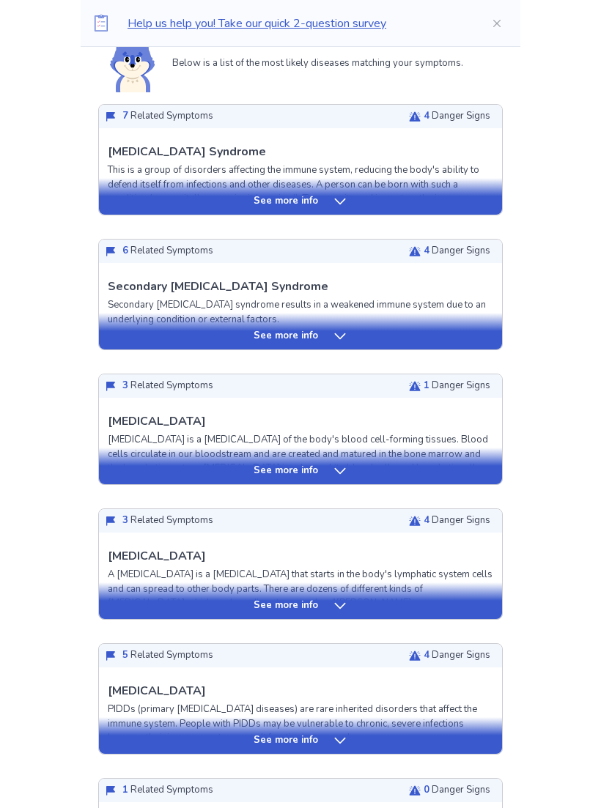
click at [385, 603] on div "See more info" at bounding box center [300, 606] width 403 height 15
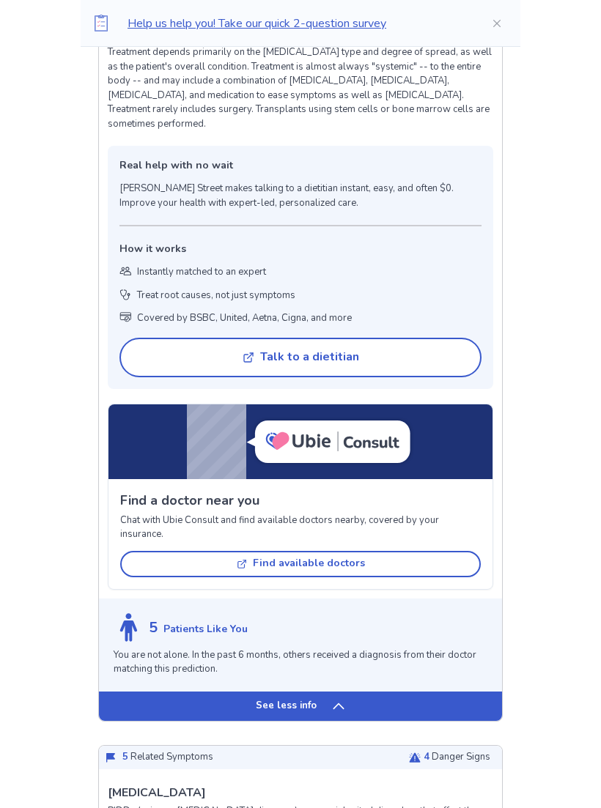
scroll to position [1672, 0]
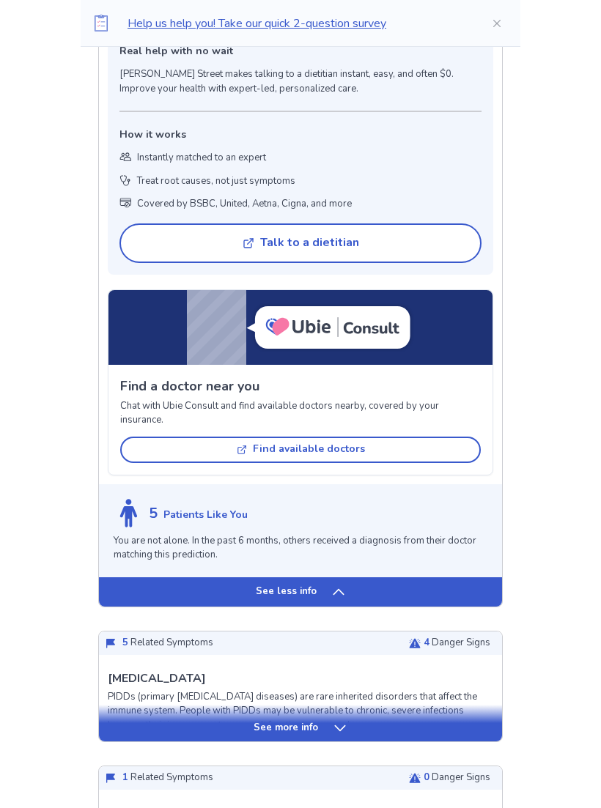
click at [410, 578] on div "See less info" at bounding box center [300, 592] width 403 height 29
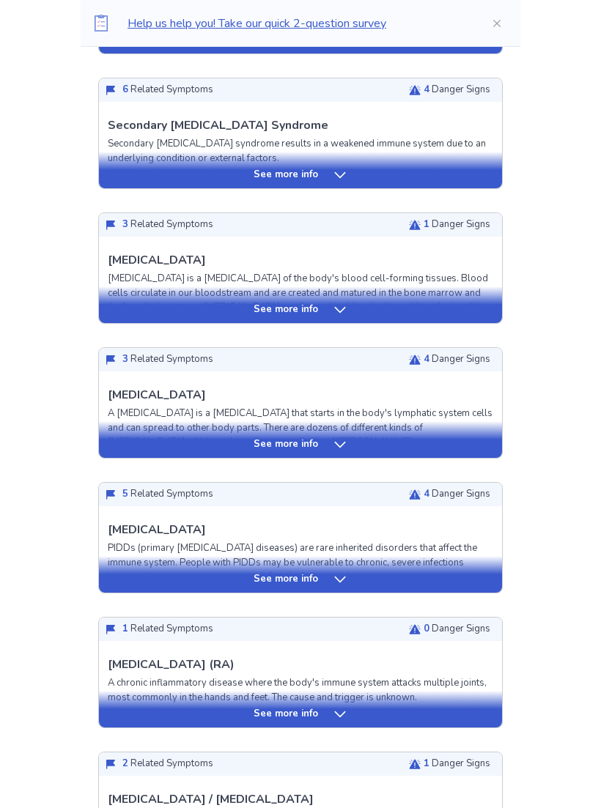
scroll to position [555, 0]
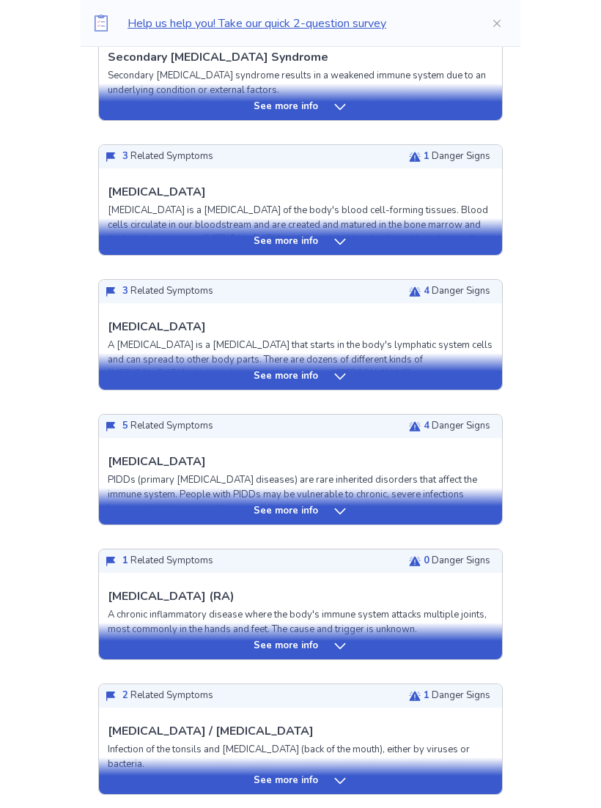
click at [417, 498] on div "See more info" at bounding box center [300, 507] width 403 height 37
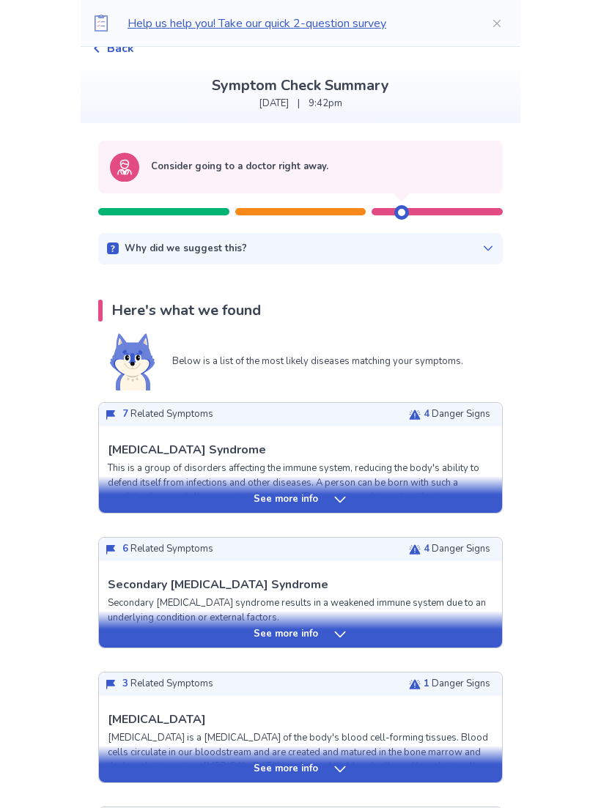
scroll to position [0, 0]
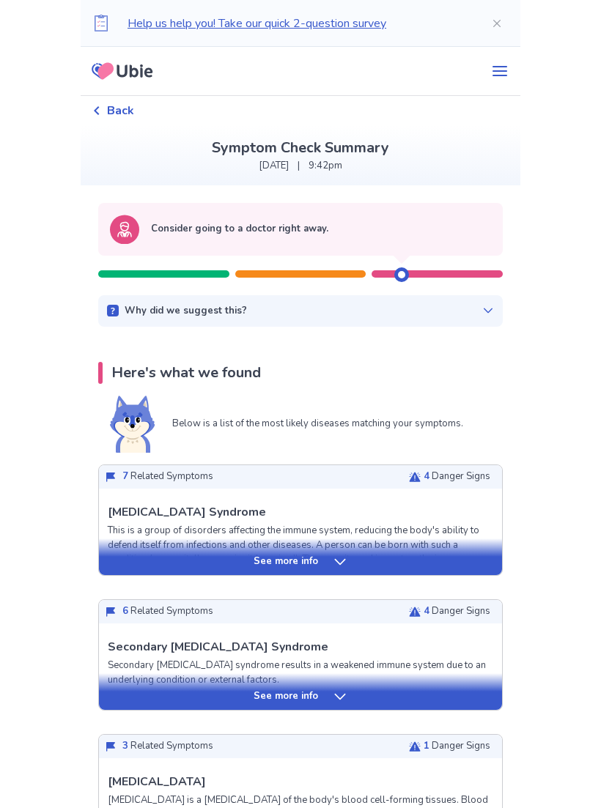
click at [405, 565] on div "See more info" at bounding box center [300, 562] width 403 height 15
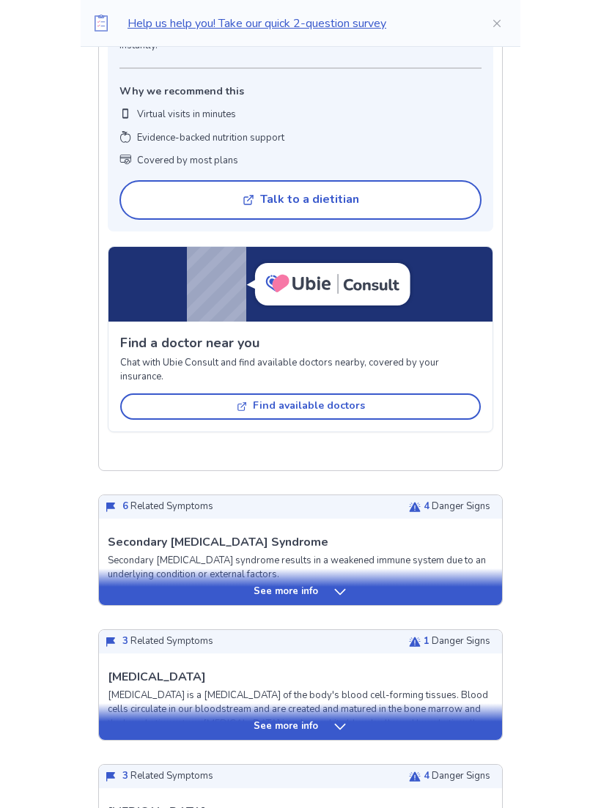
scroll to position [1305, 0]
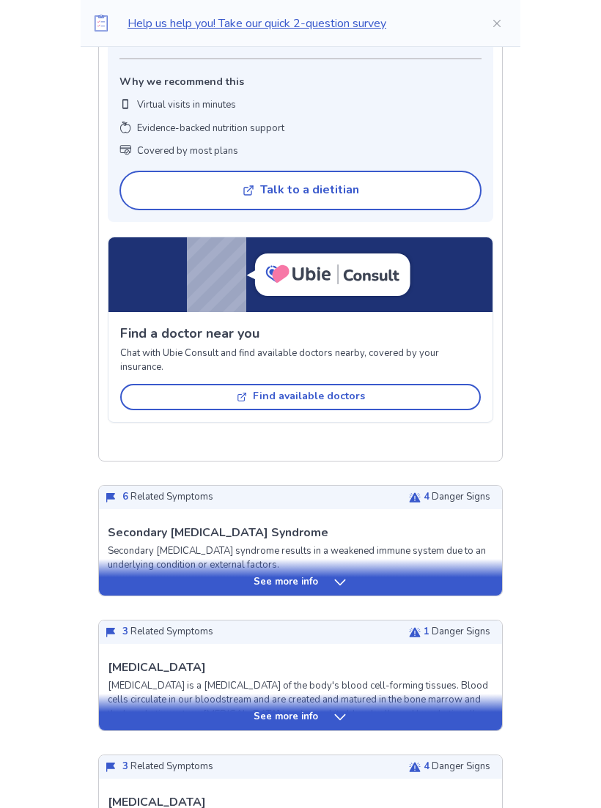
click at [394, 586] on div "See more info" at bounding box center [300, 582] width 403 height 15
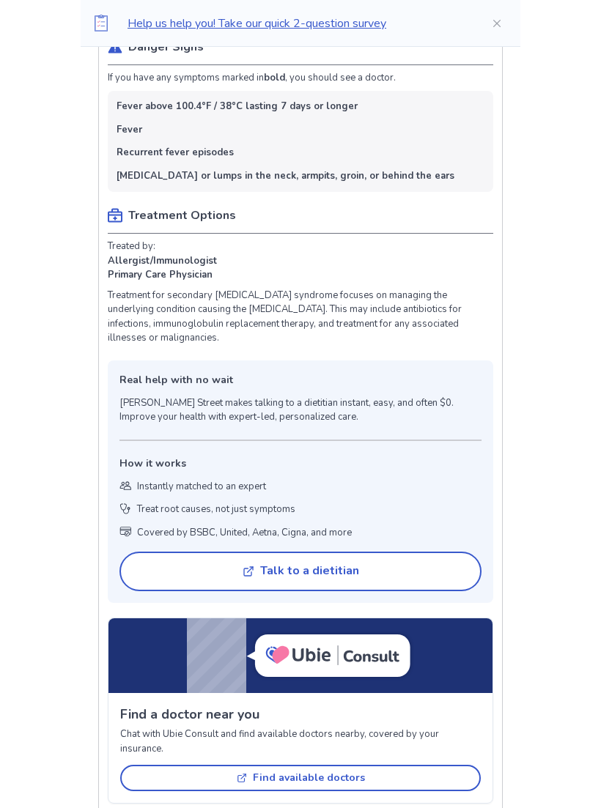
scroll to position [2134, 0]
